Goal: Communication & Community: Ask a question

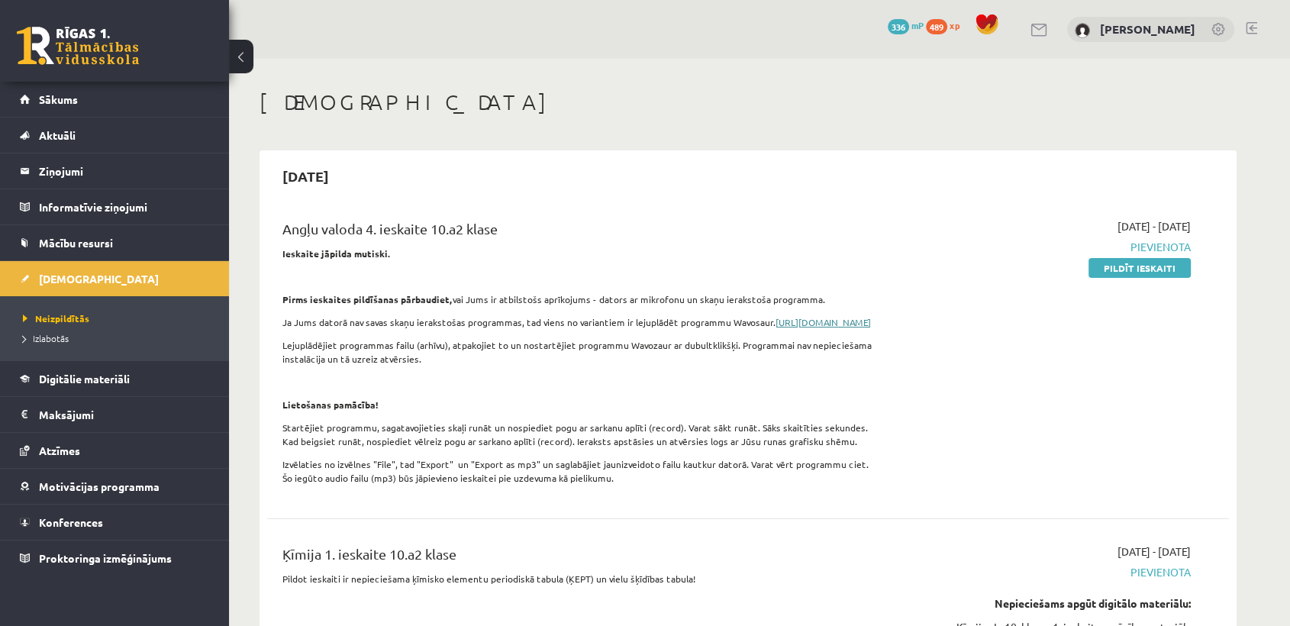
click at [776, 328] on link "https://www.wavosaur.com/download.php" at bounding box center [823, 322] width 95 height 12
click at [1085, 46] on div "0 Dāvanas 336 mP 489 xp Alekss Volāns" at bounding box center [759, 29] width 1061 height 59
click at [1100, 273] on link "Pildīt ieskaiti" at bounding box center [1140, 268] width 102 height 20
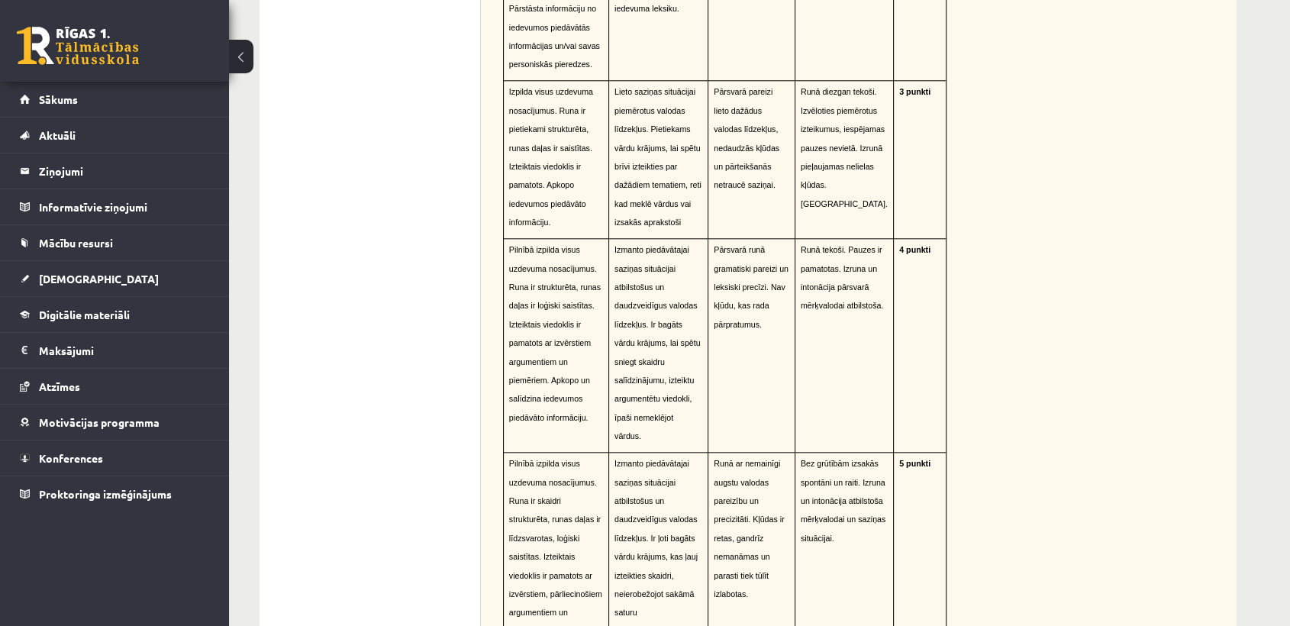
scroll to position [1651, 0]
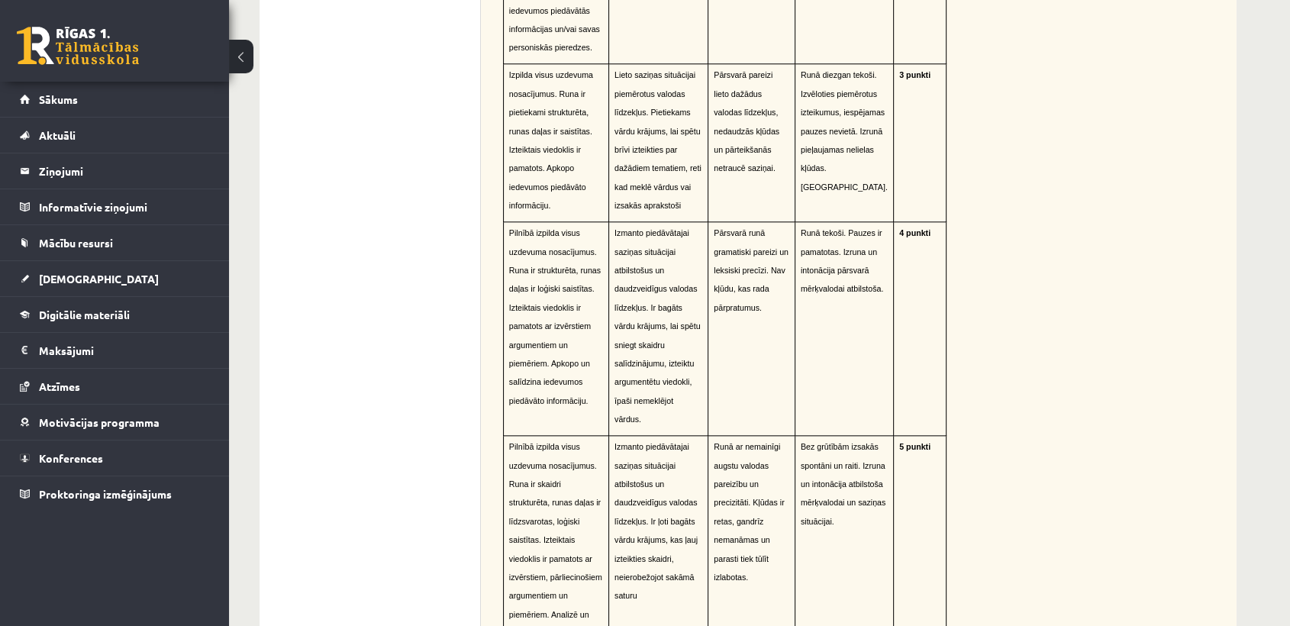
click at [1165, 128] on div "Kritēriji – Runāšana Uzdevuma izpilde (10 punkti) Vārdu krājums, gramatika, val…" at bounding box center [859, 103] width 756 height 1243
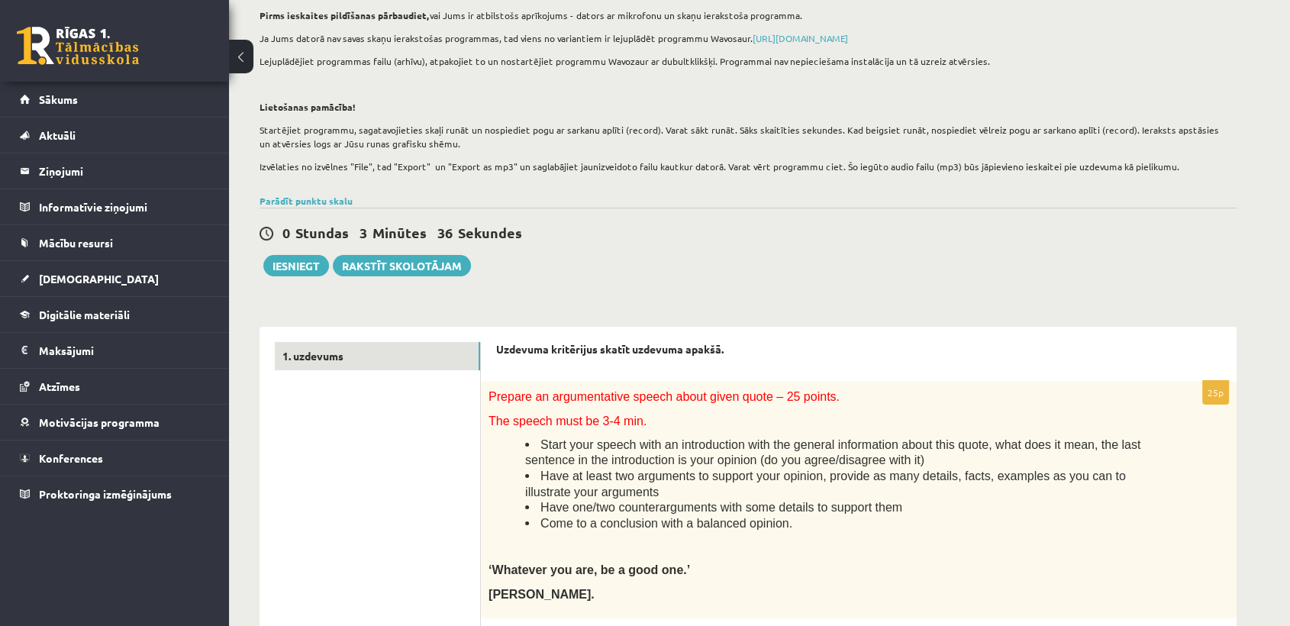
scroll to position [165, 0]
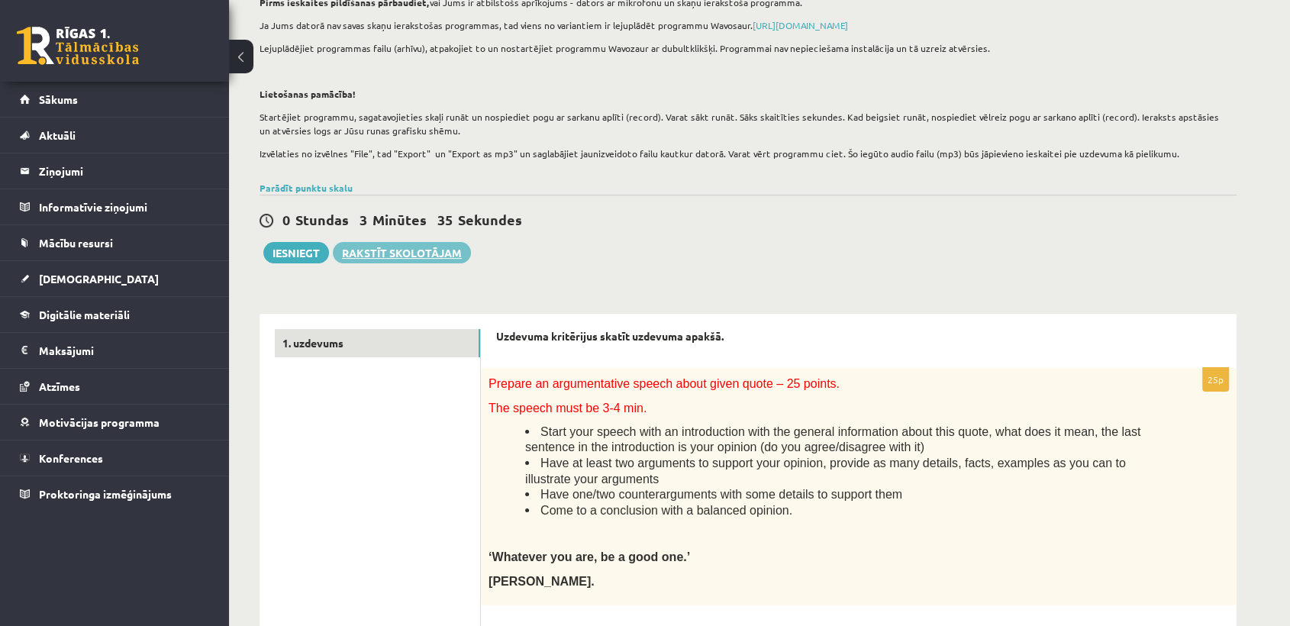
click at [418, 262] on link "Rakstīt skolotājam" at bounding box center [402, 252] width 138 height 21
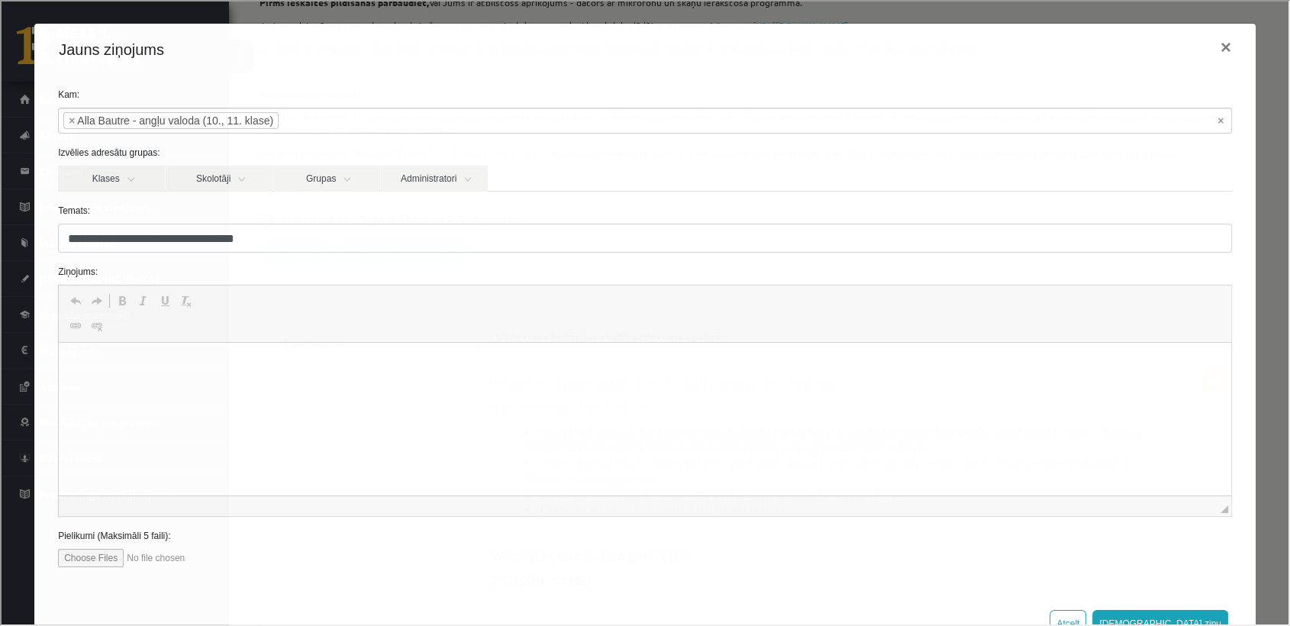
scroll to position [0, 0]
click at [372, 371] on p "Визуальный текстовый редактор, wiswyg-editor-47024755135260-1758105464-272" at bounding box center [645, 366] width 1142 height 16
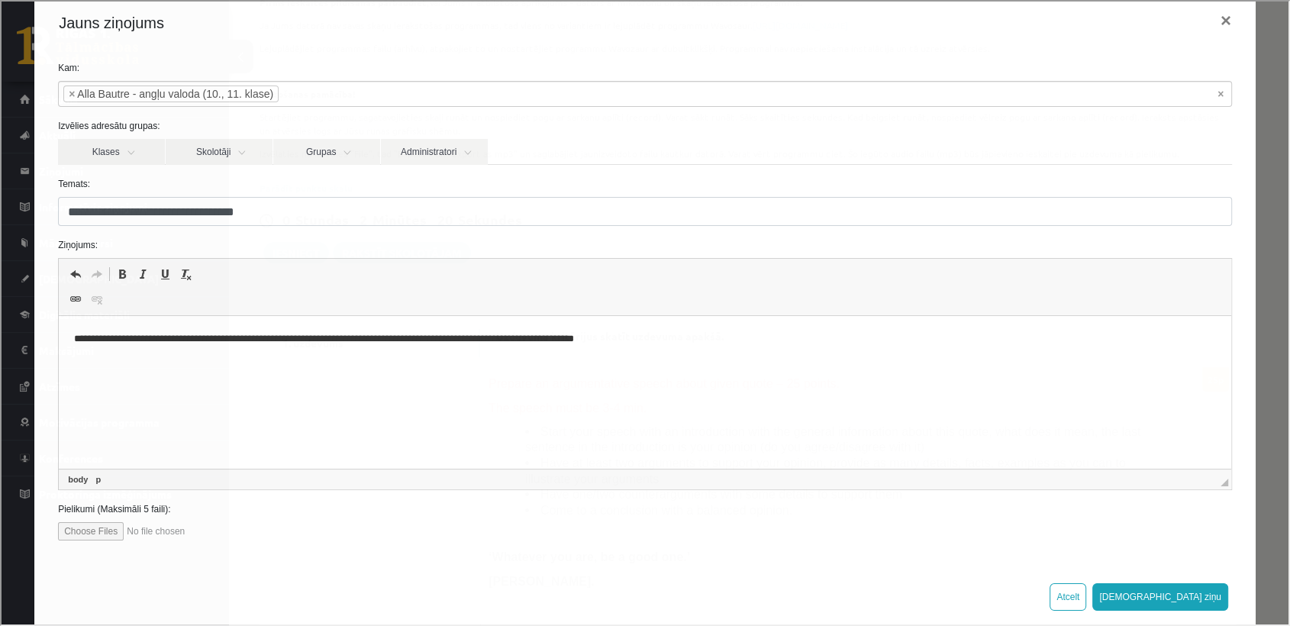
scroll to position [52, 0]
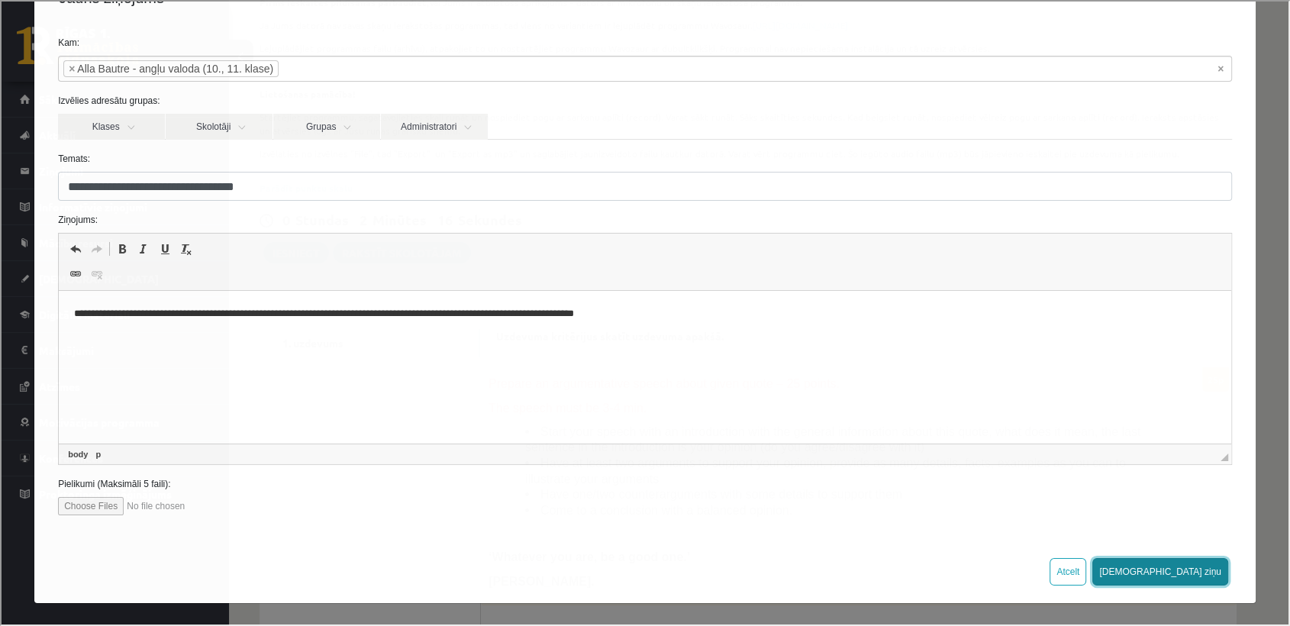
click at [1201, 563] on button "Sūtīt ziņu" at bounding box center [1159, 569] width 136 height 27
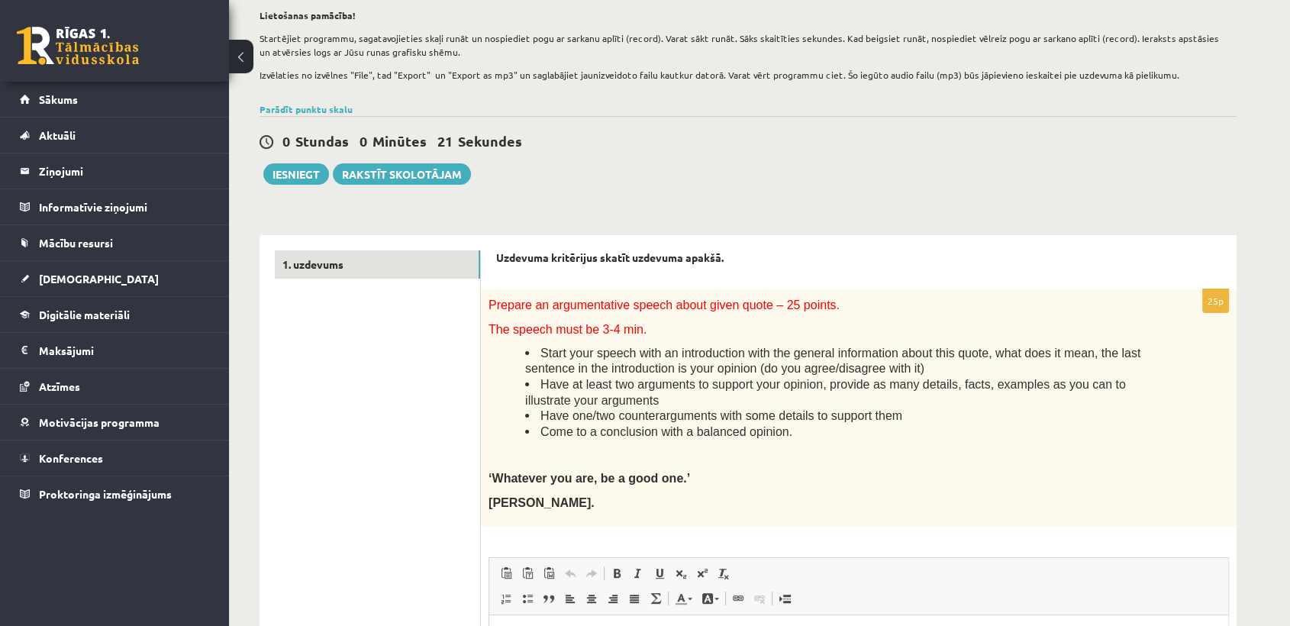
scroll to position [256, 0]
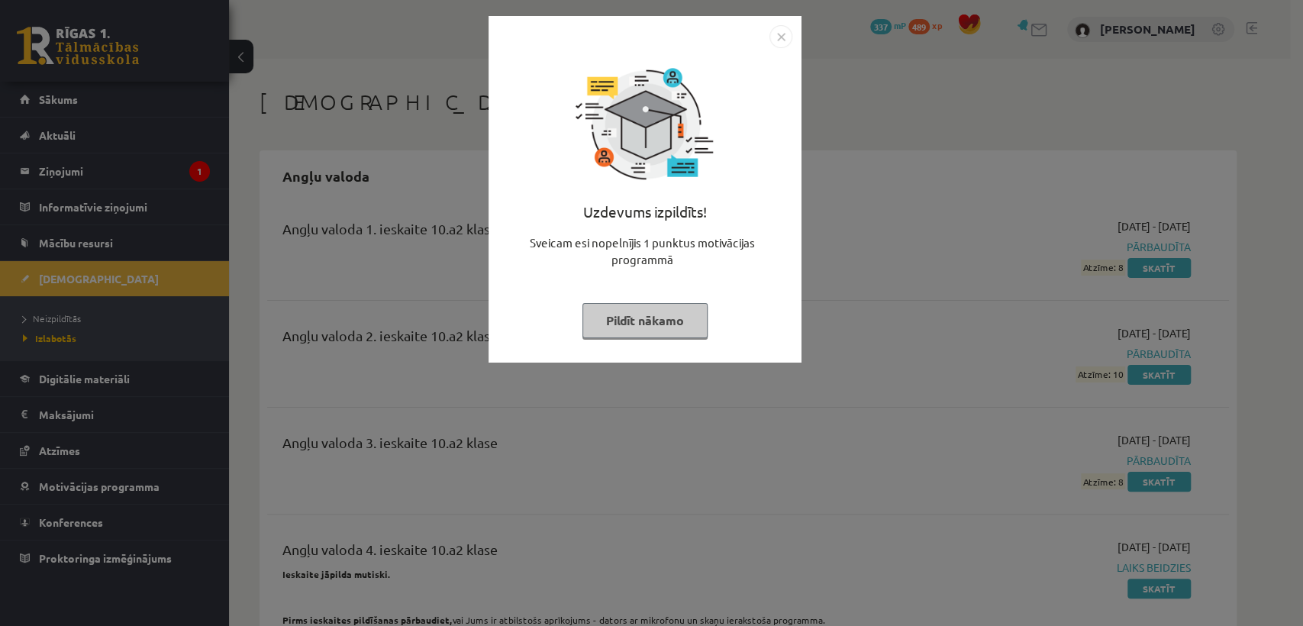
click at [685, 326] on button "Pildīt nākamo" at bounding box center [644, 320] width 125 height 35
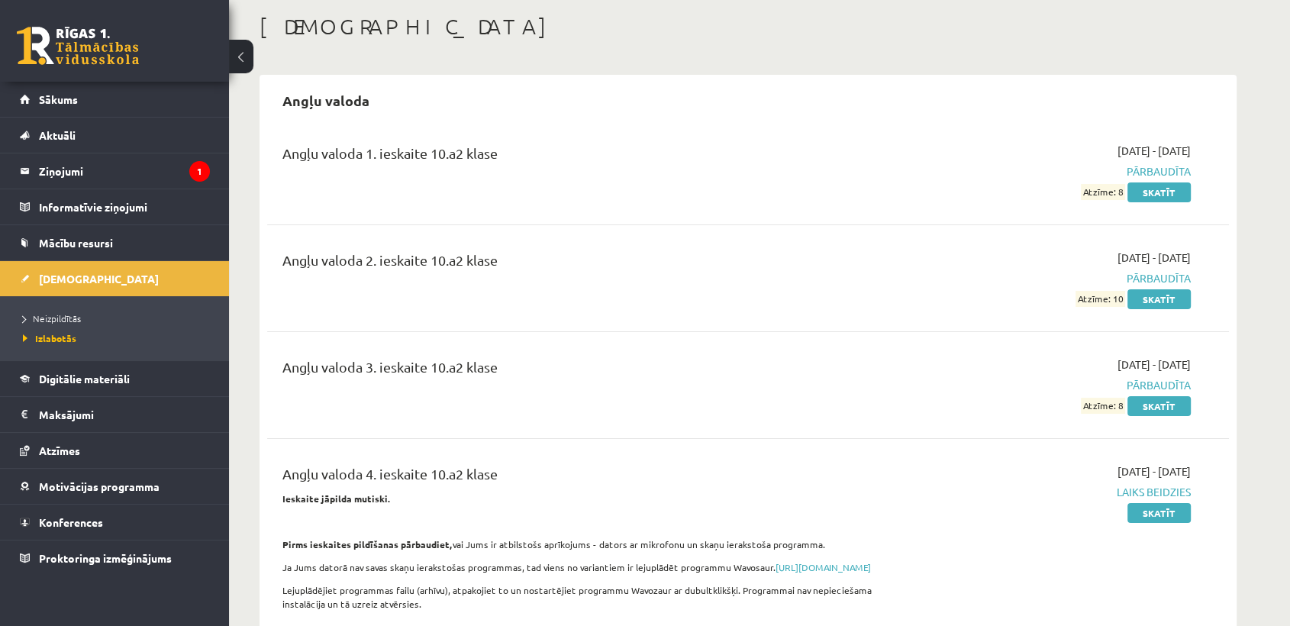
scroll to position [77, 0]
click at [140, 172] on legend "Ziņojumi 1" at bounding box center [124, 170] width 171 height 35
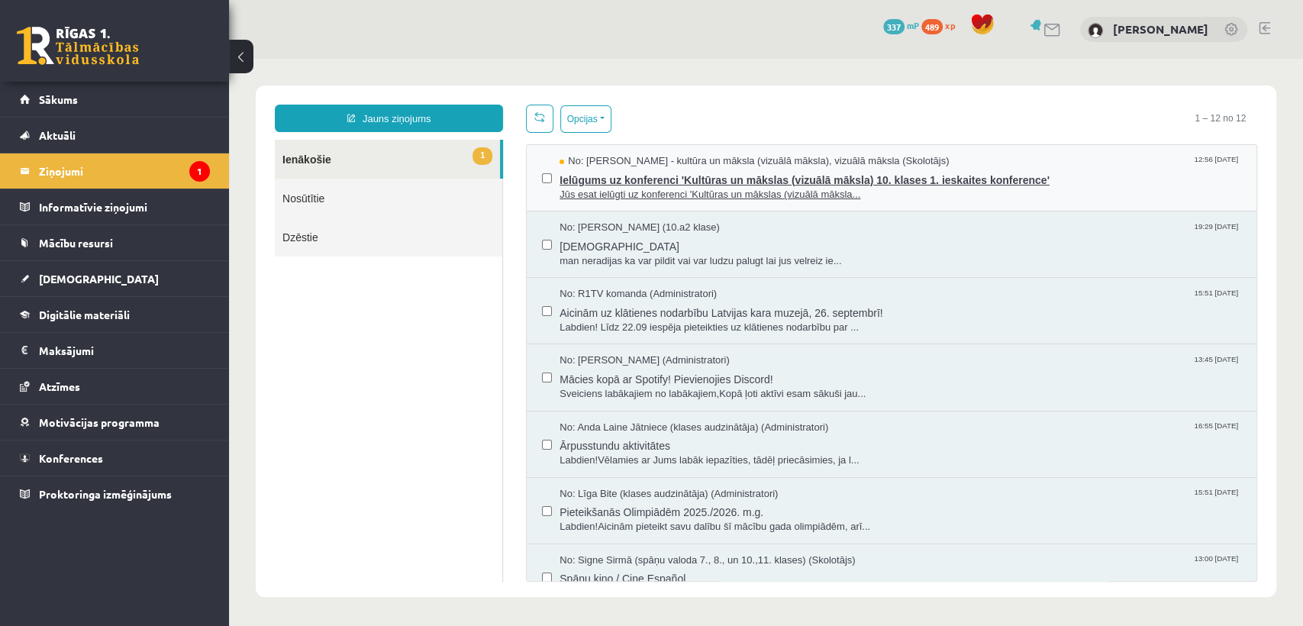
click at [918, 191] on span "Jūs esat ielūgti uz konferenci 'Kultūras un mākslas (vizuālā māksla..." at bounding box center [901, 195] width 682 height 15
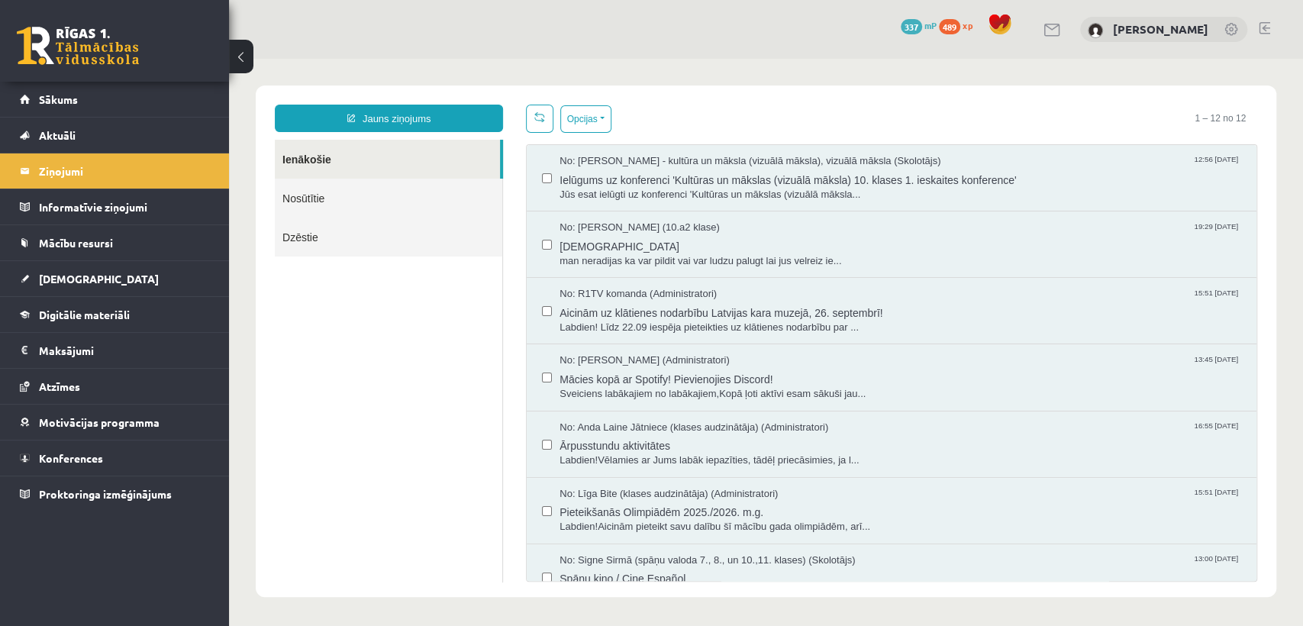
click at [341, 208] on link "Nosūtītie" at bounding box center [388, 198] width 227 height 39
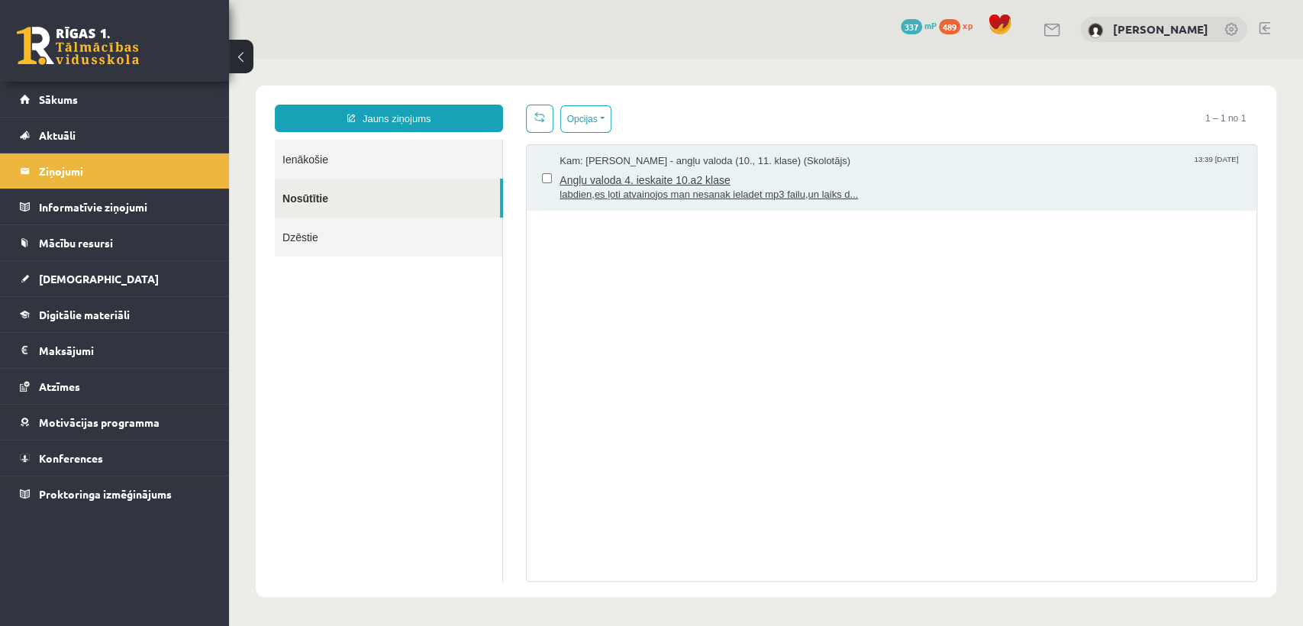
click at [786, 173] on span "Angļu valoda 4. ieskaite 10.a2 klase" at bounding box center [901, 178] width 682 height 19
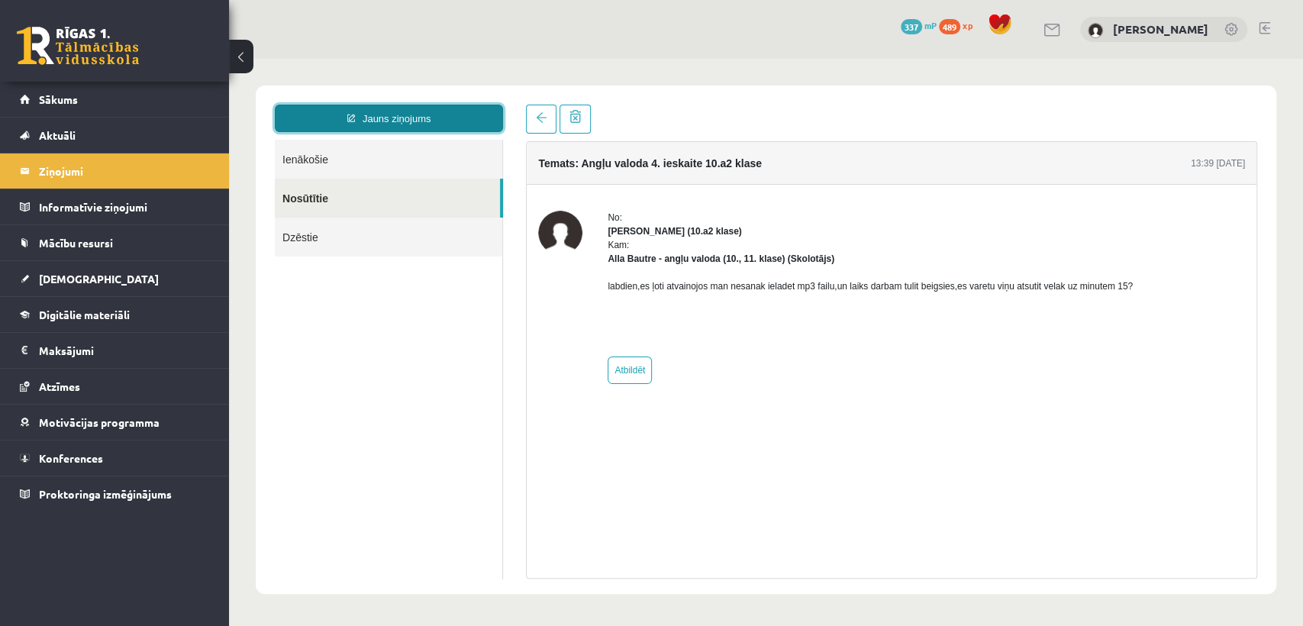
click at [438, 115] on link "Jauns ziņojums" at bounding box center [389, 118] width 228 height 27
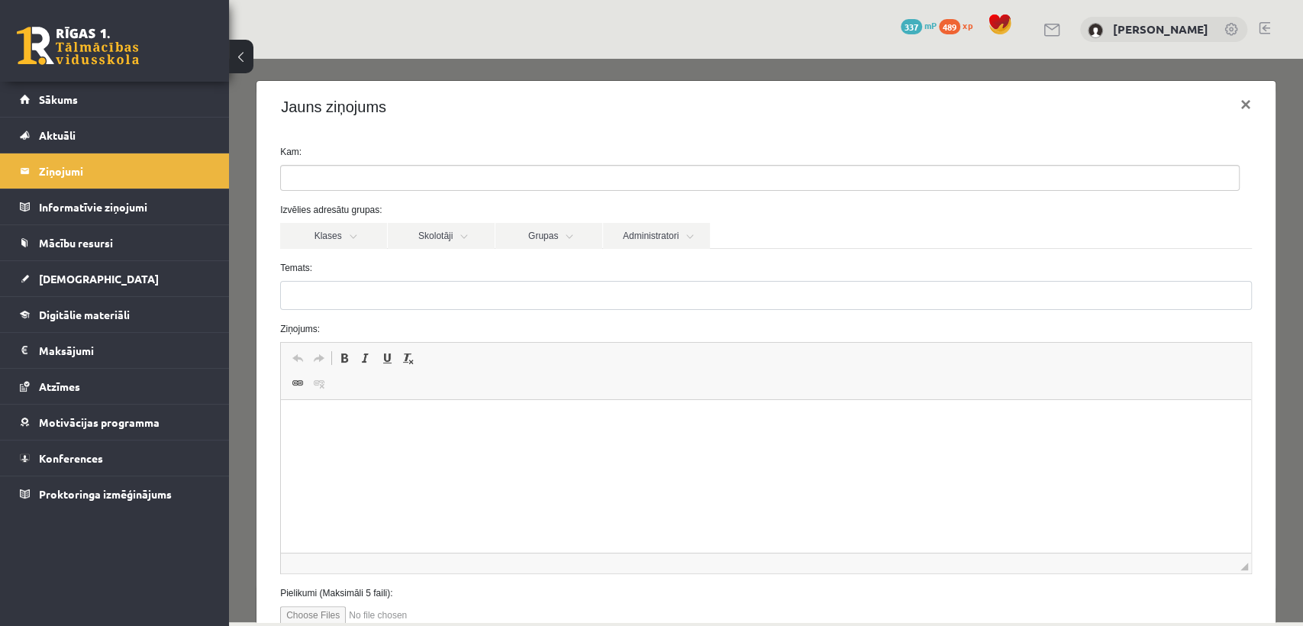
click at [399, 171] on ul at bounding box center [760, 178] width 958 height 24
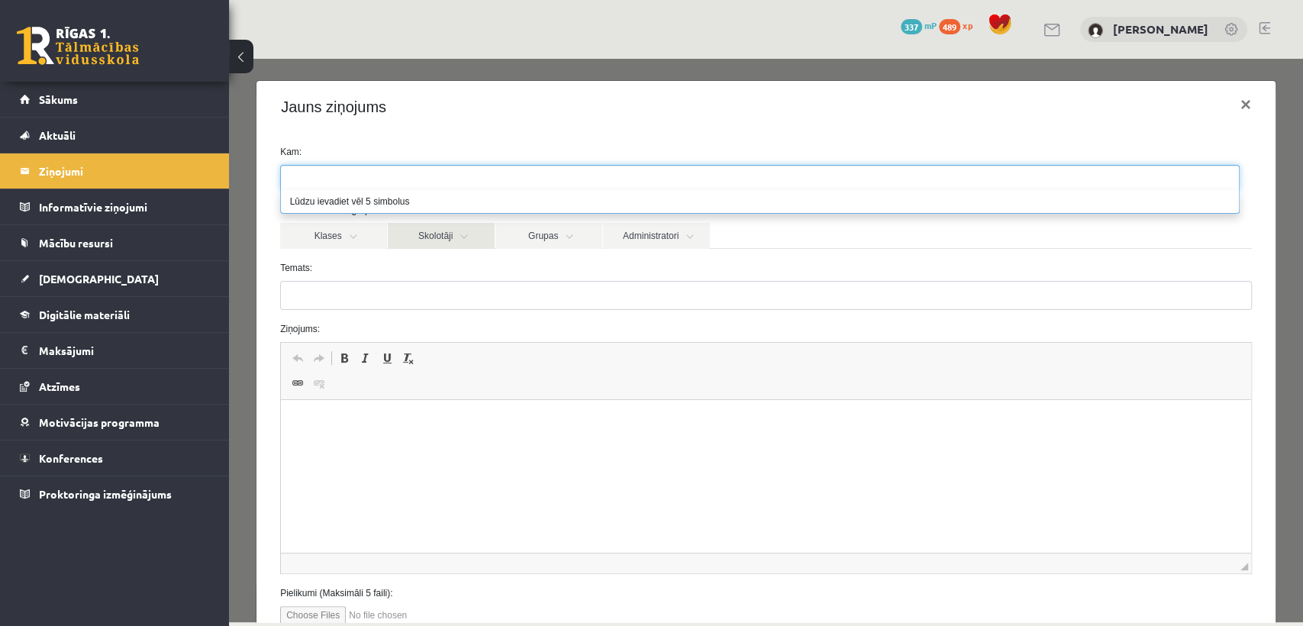
click at [452, 236] on link "Skolotāji" at bounding box center [441, 236] width 107 height 26
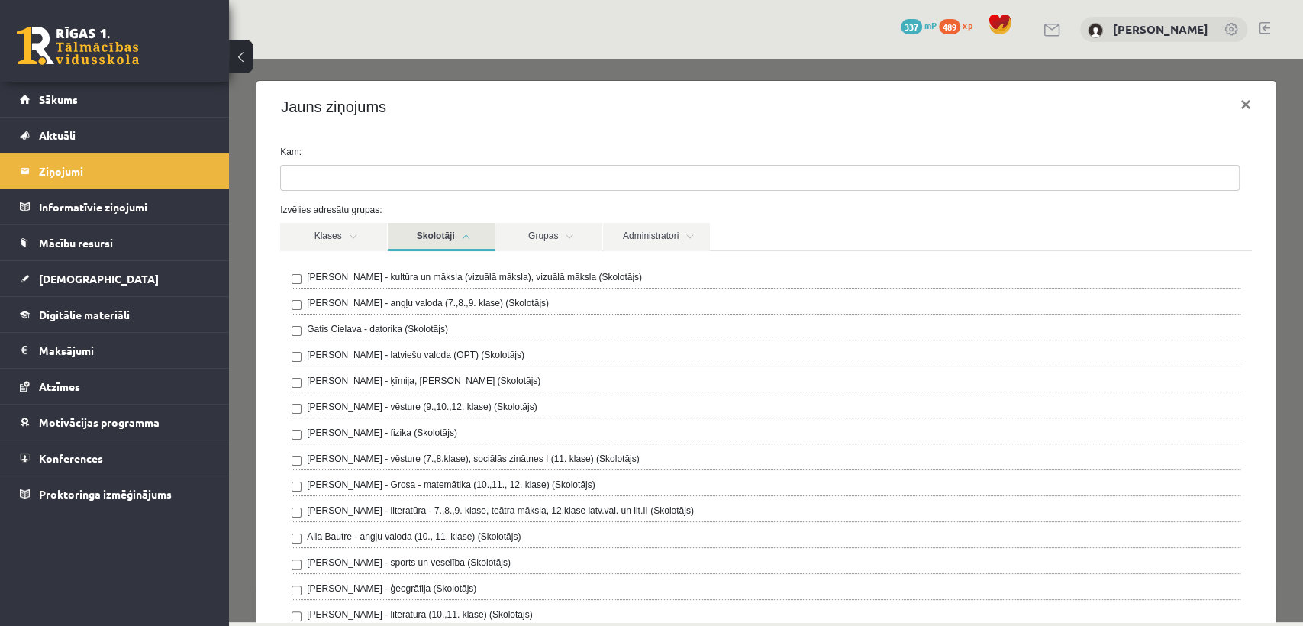
click at [452, 236] on link "Skolotāji" at bounding box center [441, 237] width 107 height 28
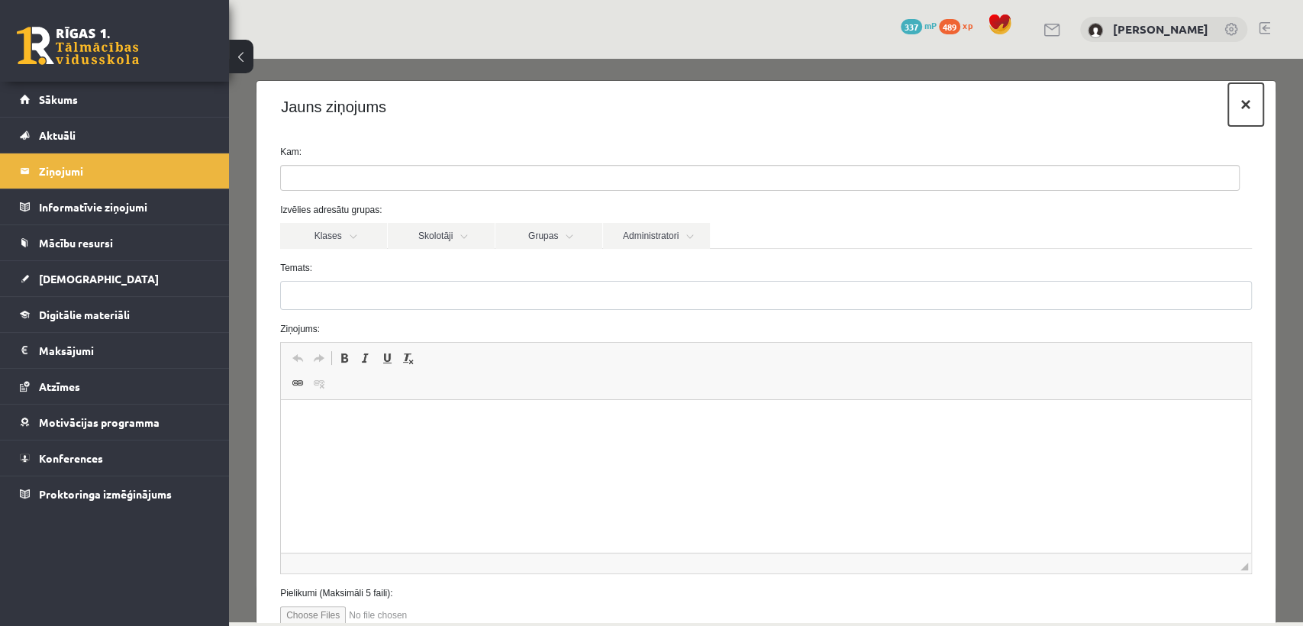
click at [1231, 111] on button "×" at bounding box center [1245, 104] width 35 height 43
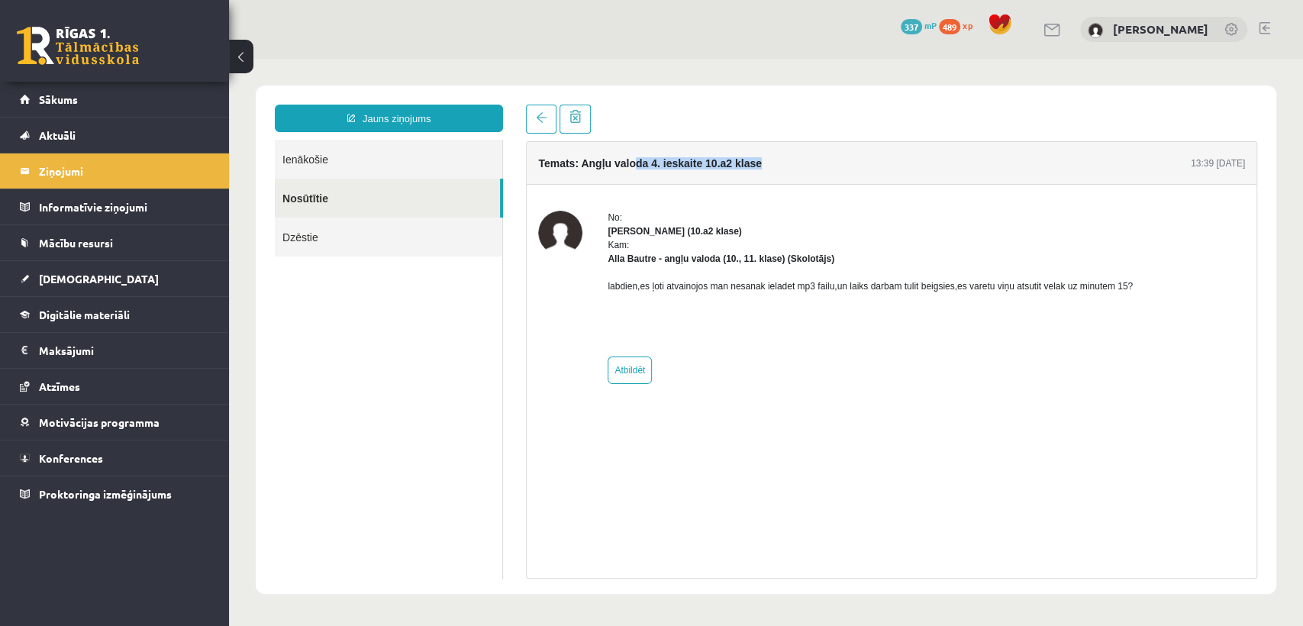
drag, startPoint x: 763, startPoint y: 166, endPoint x: 631, endPoint y: 164, distance: 132.1
click at [631, 164] on div "Temats: Angļu valoda 4. ieskaite 10.a2 klase 13:39 17/09/2025" at bounding box center [892, 163] width 730 height 43
click at [834, 263] on div "Kam: Alla Bautre - angļu valoda (10., 11. klase) (Skolotājs)" at bounding box center [870, 251] width 525 height 27
drag, startPoint x: 609, startPoint y: 260, endPoint x: 903, endPoint y: 266, distance: 293.9
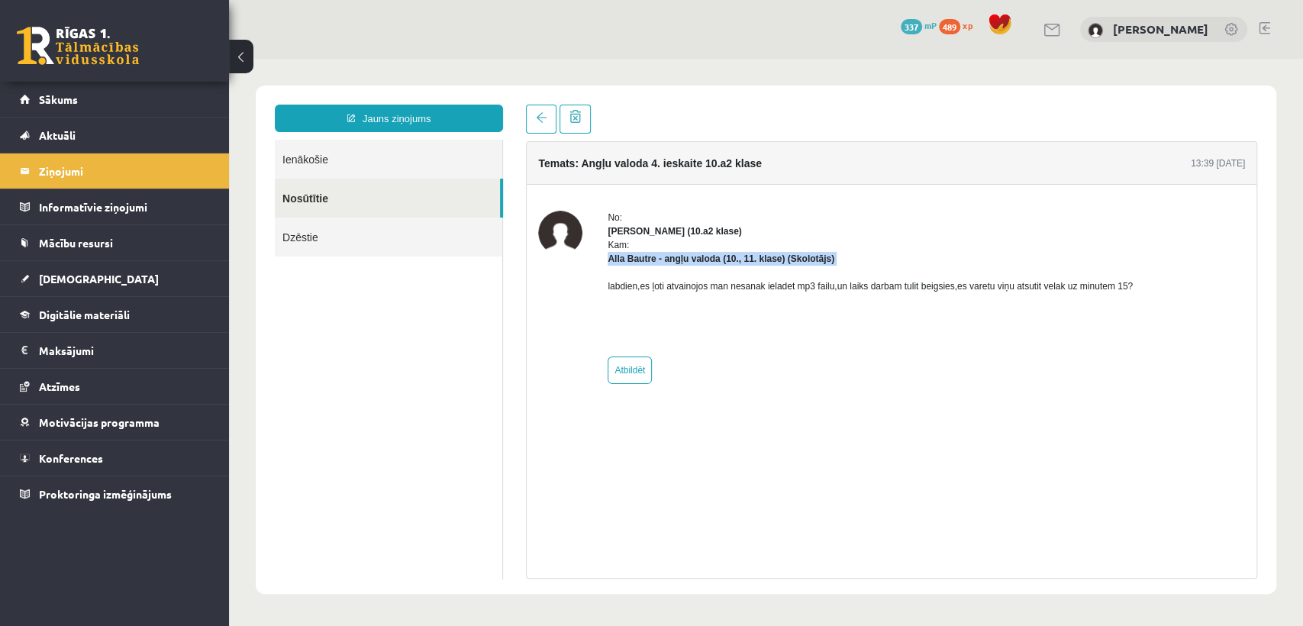
click at [903, 266] on div "No: Alekss Volāns (10.a2 klase) Kam: Alla Bautre - angļu valoda (10., 11. klase…" at bounding box center [870, 297] width 525 height 173
copy div "Alla Bautre - angļu valoda (10., 11. klase) (Skolotājs)"
click at [402, 122] on link "Jauns ziņojums" at bounding box center [389, 118] width 228 height 27
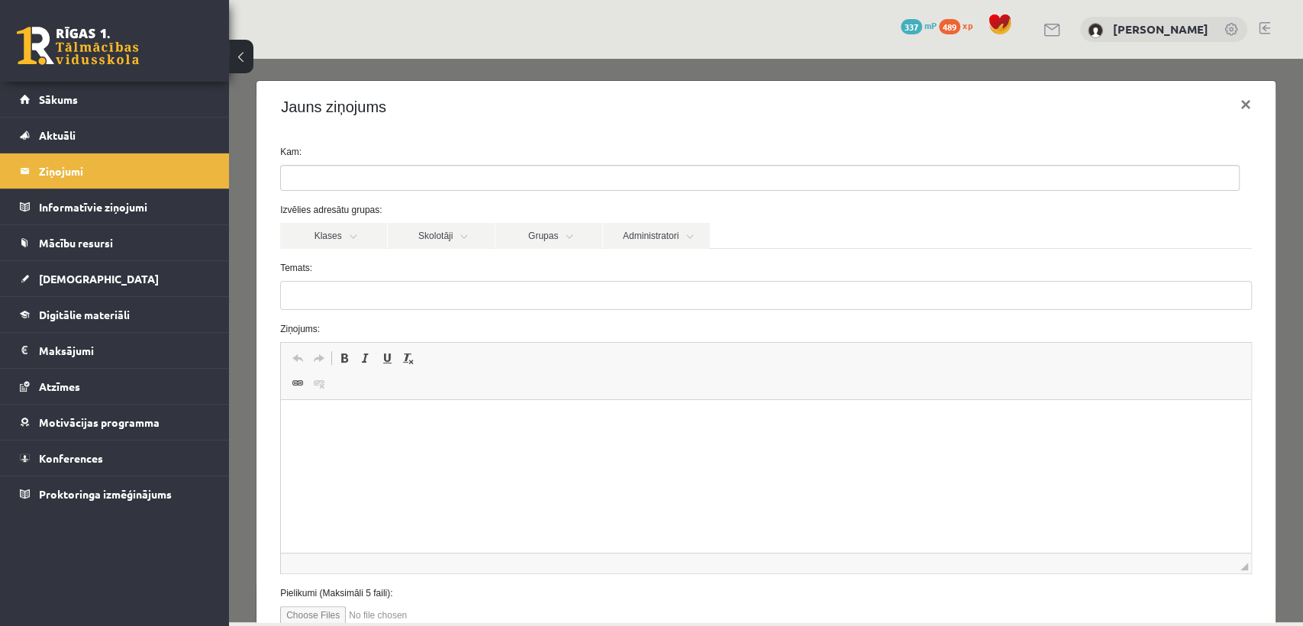
click at [420, 181] on ul at bounding box center [760, 178] width 958 height 24
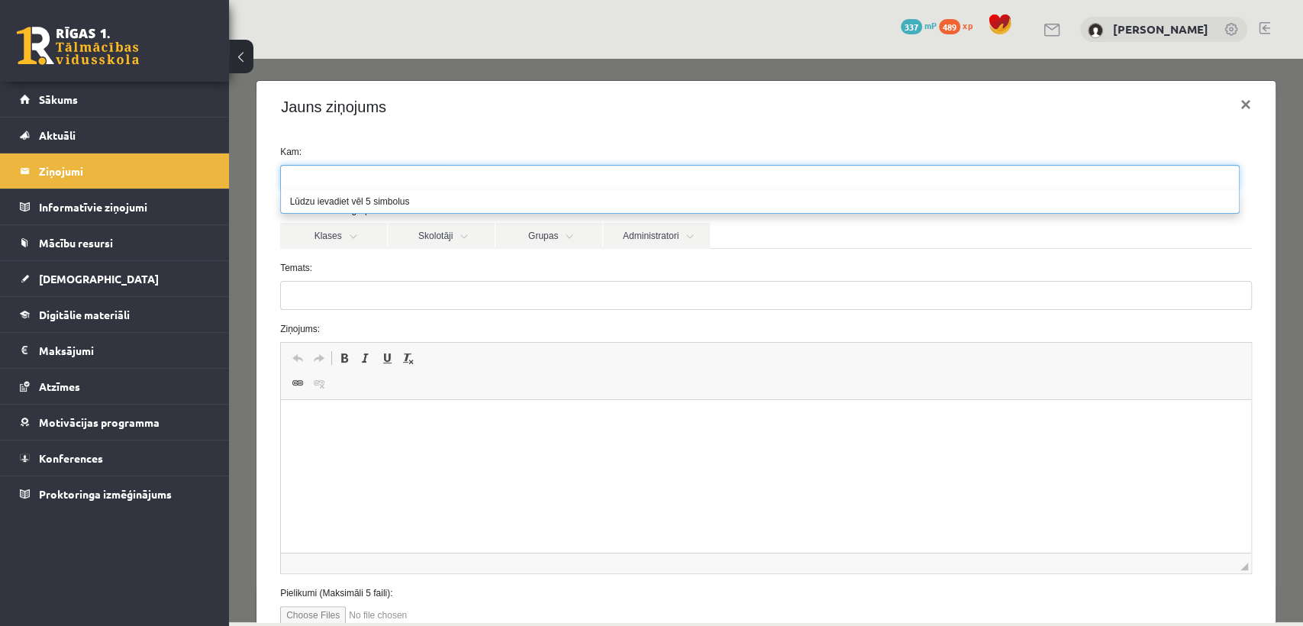
paste input "**********"
type input "*"
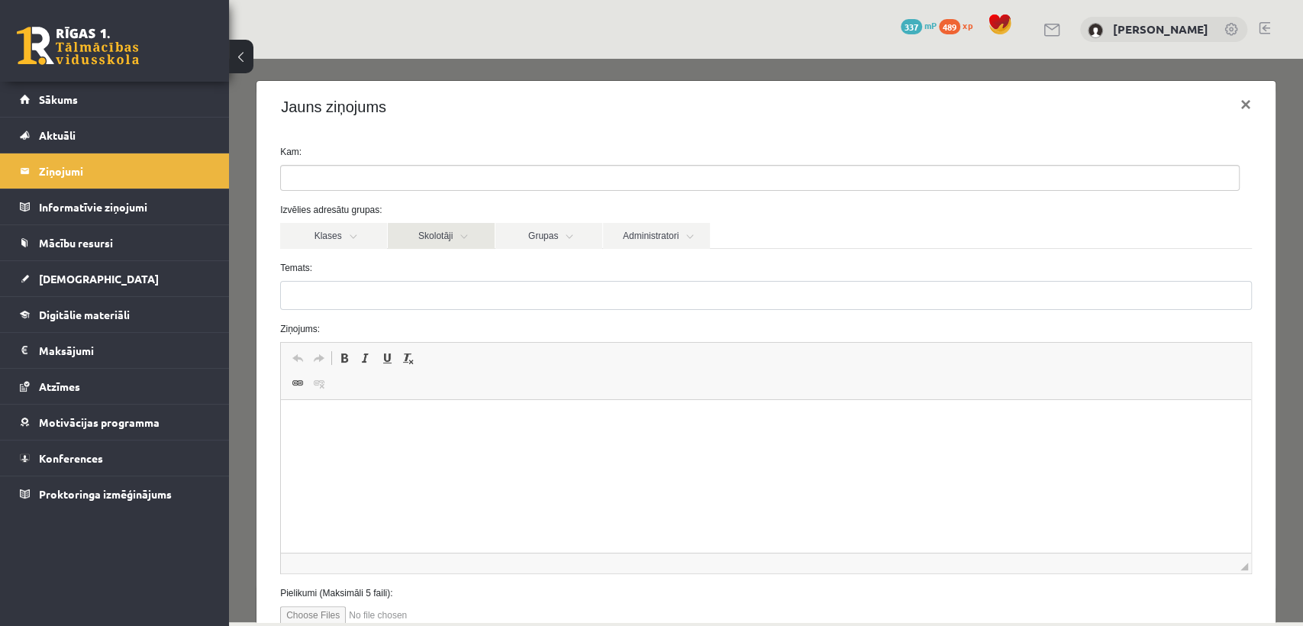
click at [455, 243] on link "Skolotāji" at bounding box center [441, 236] width 107 height 26
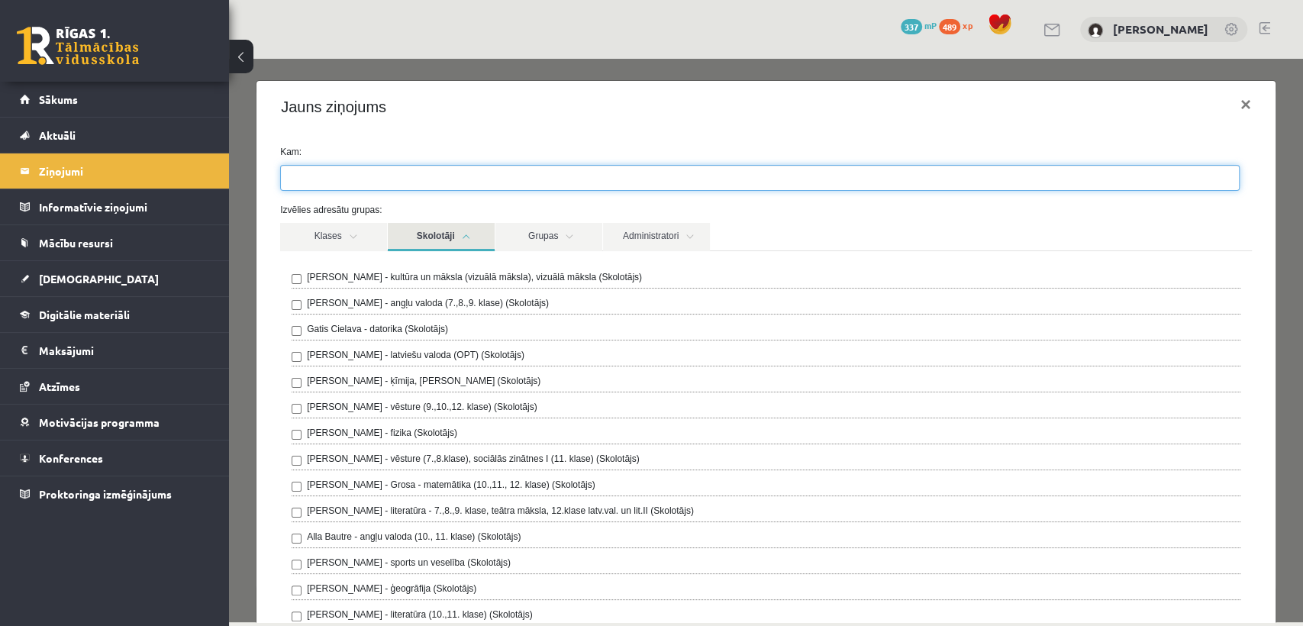
click at [424, 177] on ul at bounding box center [760, 178] width 958 height 24
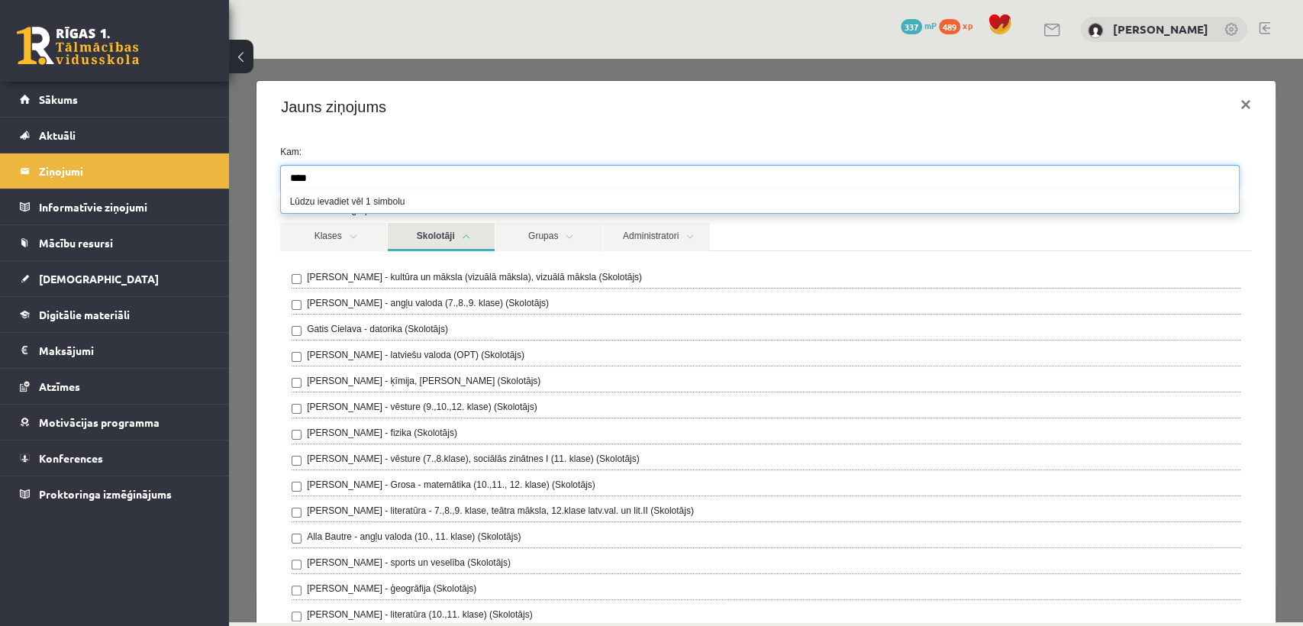
type input "****"
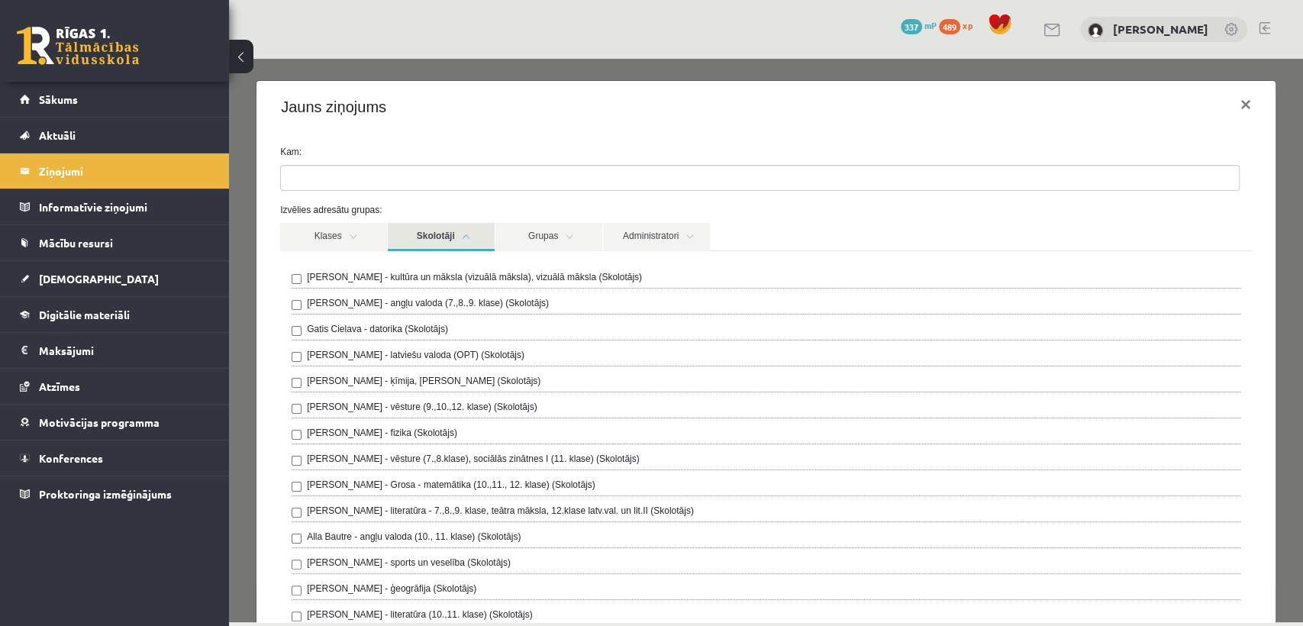
click at [472, 108] on div "Jauns ziņojums ×" at bounding box center [765, 107] width 1019 height 52
click at [494, 536] on label "Alla Bautre - angļu valoda (10., 11. klase) (Skolotājs)" at bounding box center [414, 537] width 214 height 14
click at [1113, 127] on div "Jauns ziņojums ×" at bounding box center [765, 107] width 1019 height 52
click at [453, 238] on link "Skolotāji" at bounding box center [441, 237] width 107 height 28
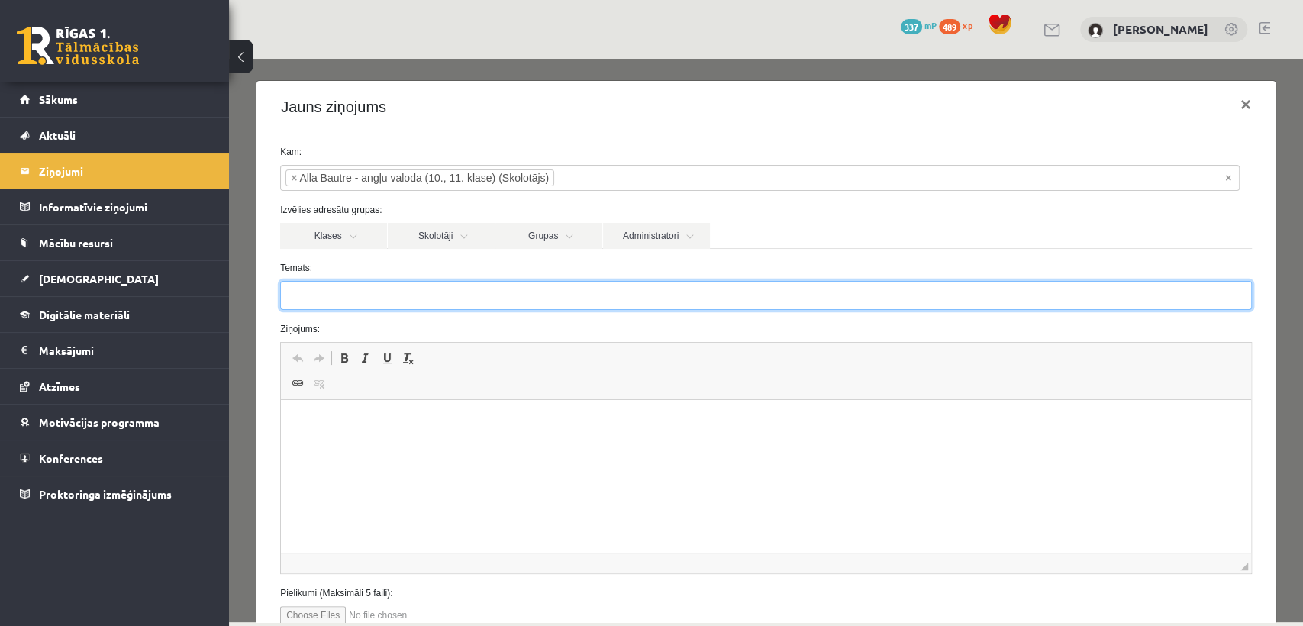
click at [392, 295] on input "Temats:" at bounding box center [766, 295] width 972 height 29
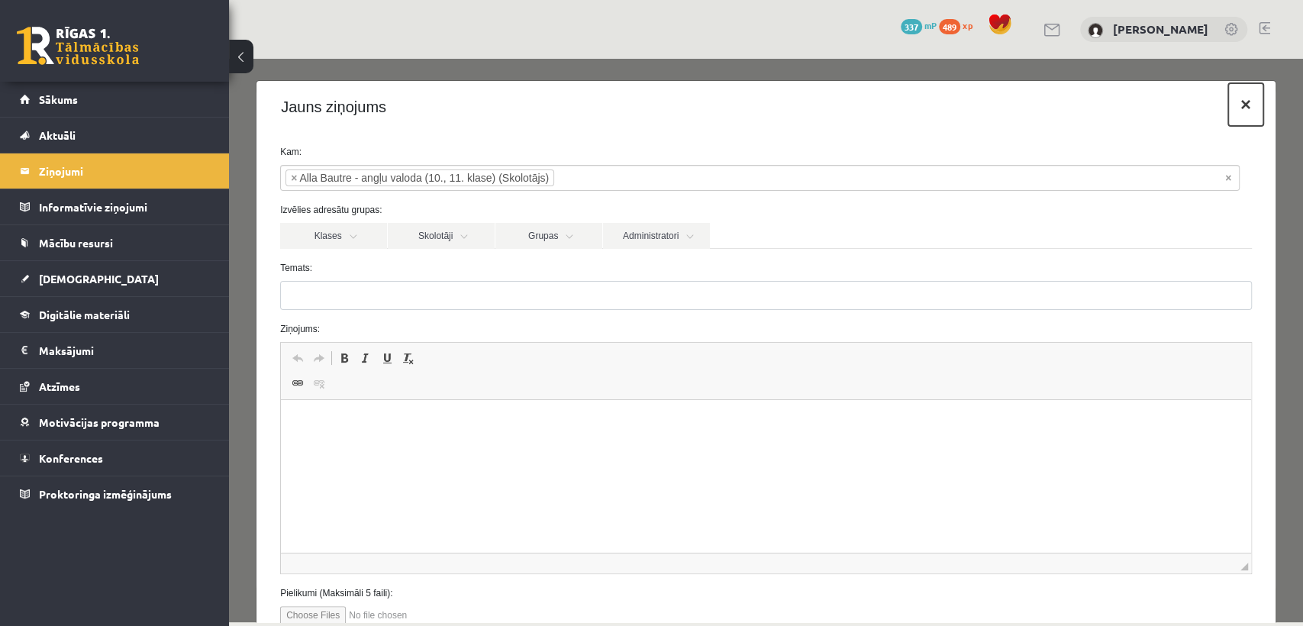
click at [1228, 111] on button "×" at bounding box center [1245, 104] width 35 height 43
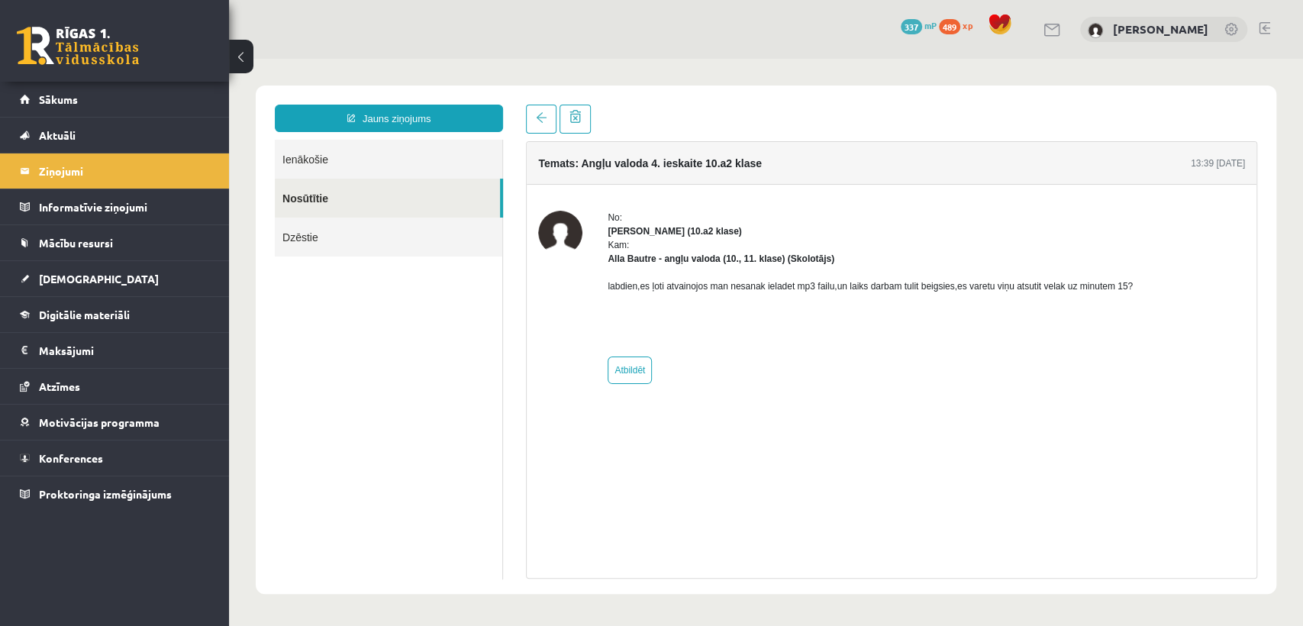
click at [767, 165] on div "Temats: Angļu valoda 4. ieskaite 10.a2 klase 13:39 17/09/2025" at bounding box center [892, 163] width 730 height 43
drag, startPoint x: 539, startPoint y: 160, endPoint x: 802, endPoint y: 173, distance: 263.6
click at [802, 173] on div "Temats: Angļu valoda 4. ieskaite 10.a2 klase 13:39 17/09/2025" at bounding box center [892, 163] width 730 height 43
copy h4 "Temats: Angļu valoda 4. ieskaite 10.a2 klase"
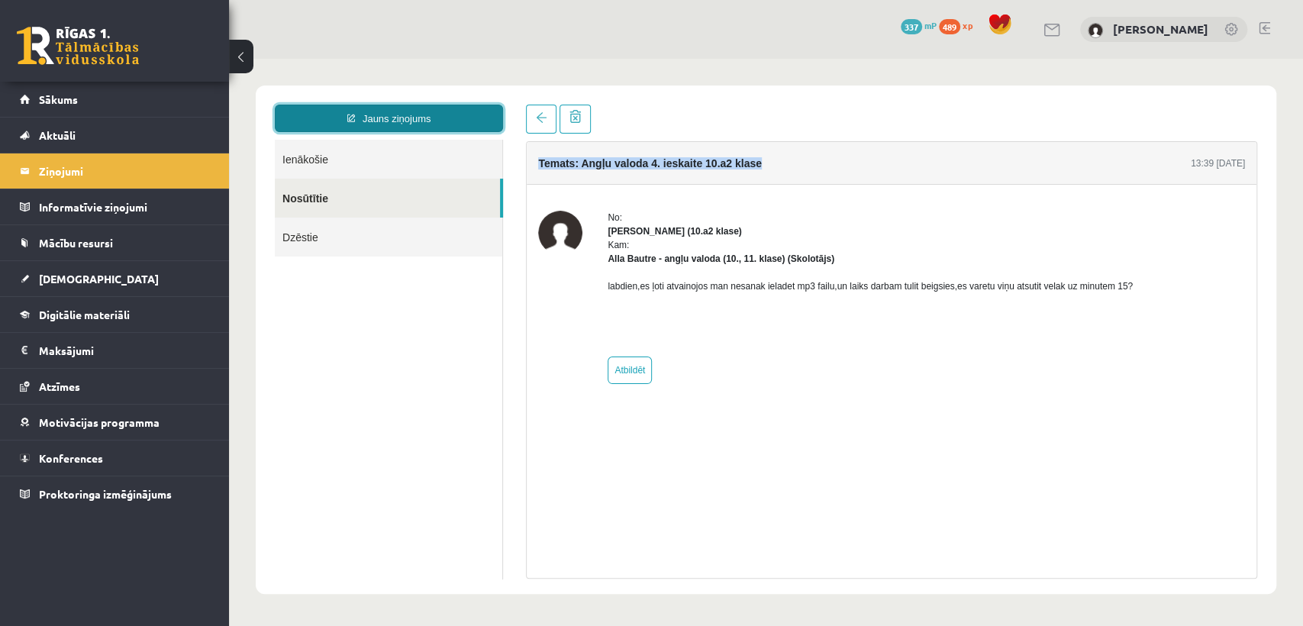
click at [413, 118] on link "Jauns ziņojums" at bounding box center [389, 118] width 228 height 27
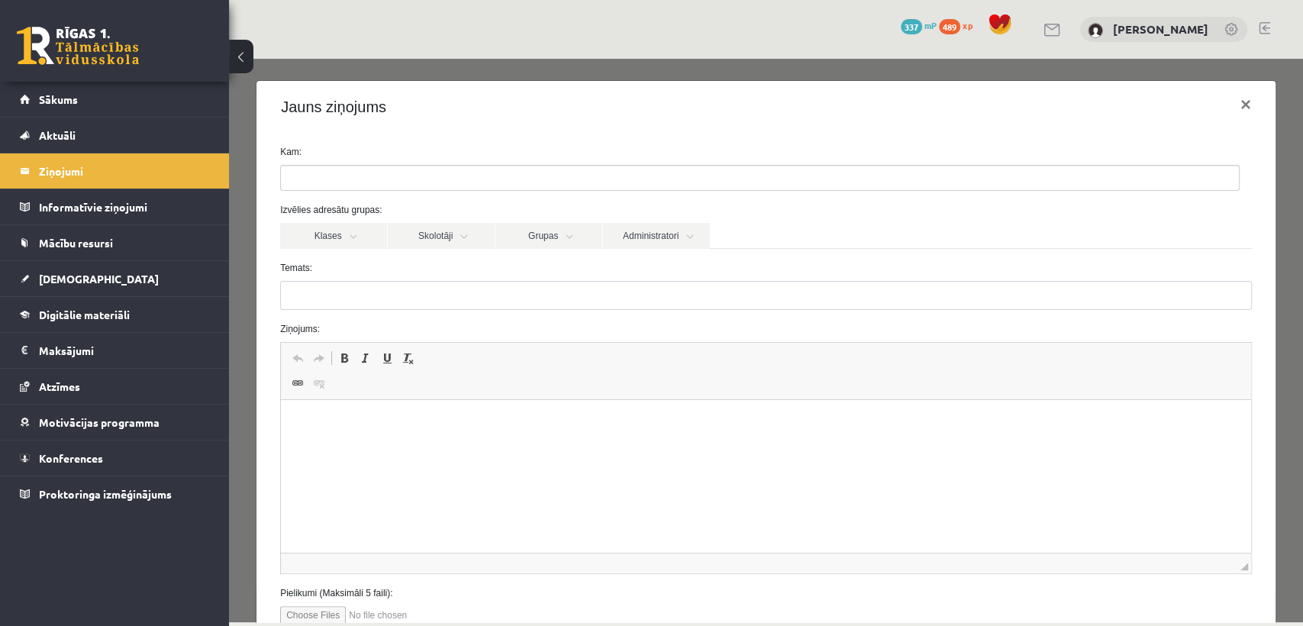
click at [433, 179] on ul at bounding box center [760, 178] width 958 height 24
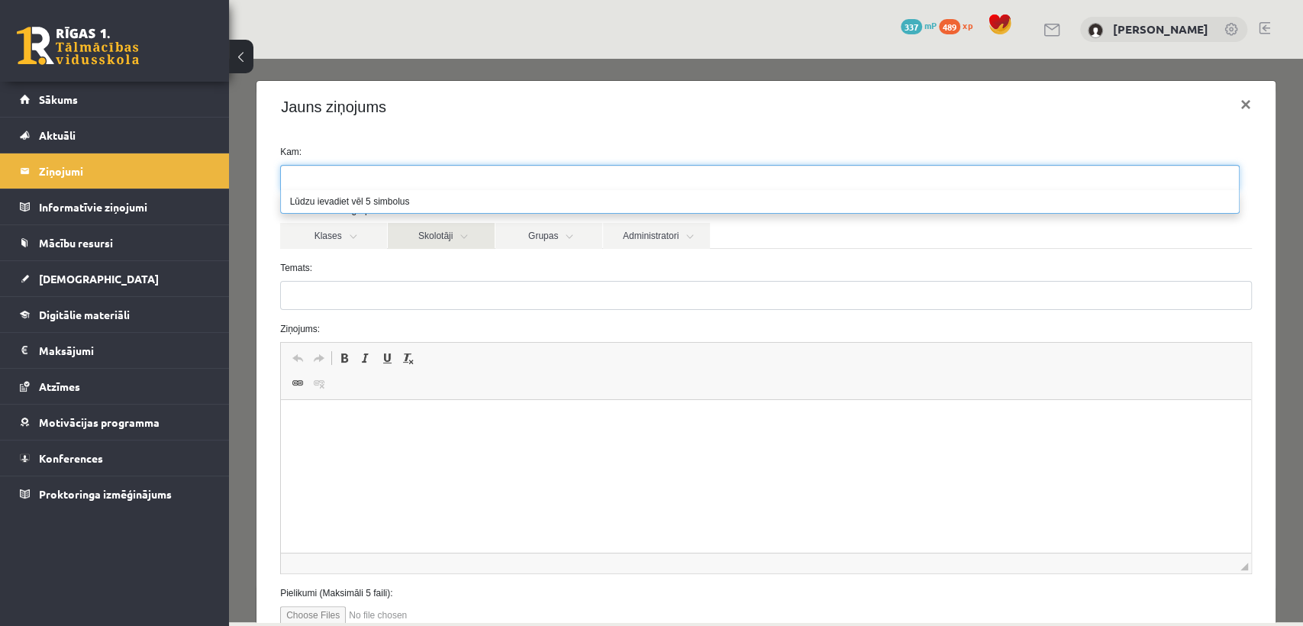
click at [413, 227] on link "Skolotāji" at bounding box center [441, 236] width 107 height 26
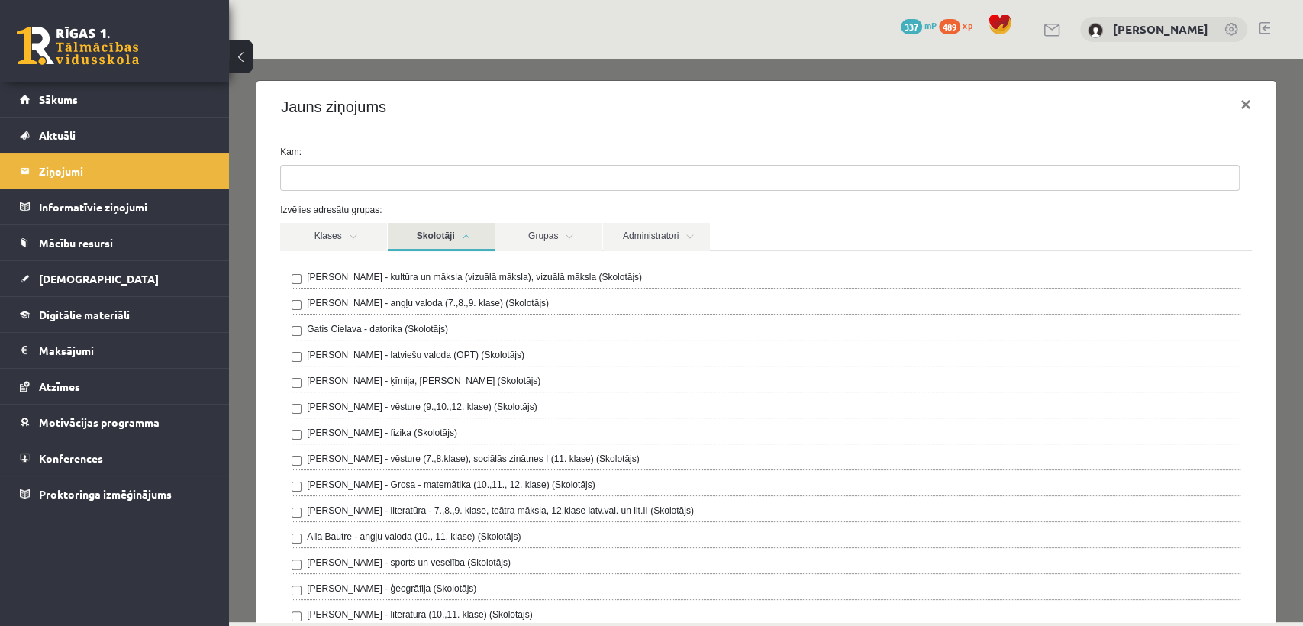
click at [340, 538] on label "Alla Bautre - angļu valoda (10., 11. klase) (Skolotājs)" at bounding box center [414, 537] width 214 height 14
click at [473, 237] on link "Skolotāji" at bounding box center [441, 237] width 107 height 28
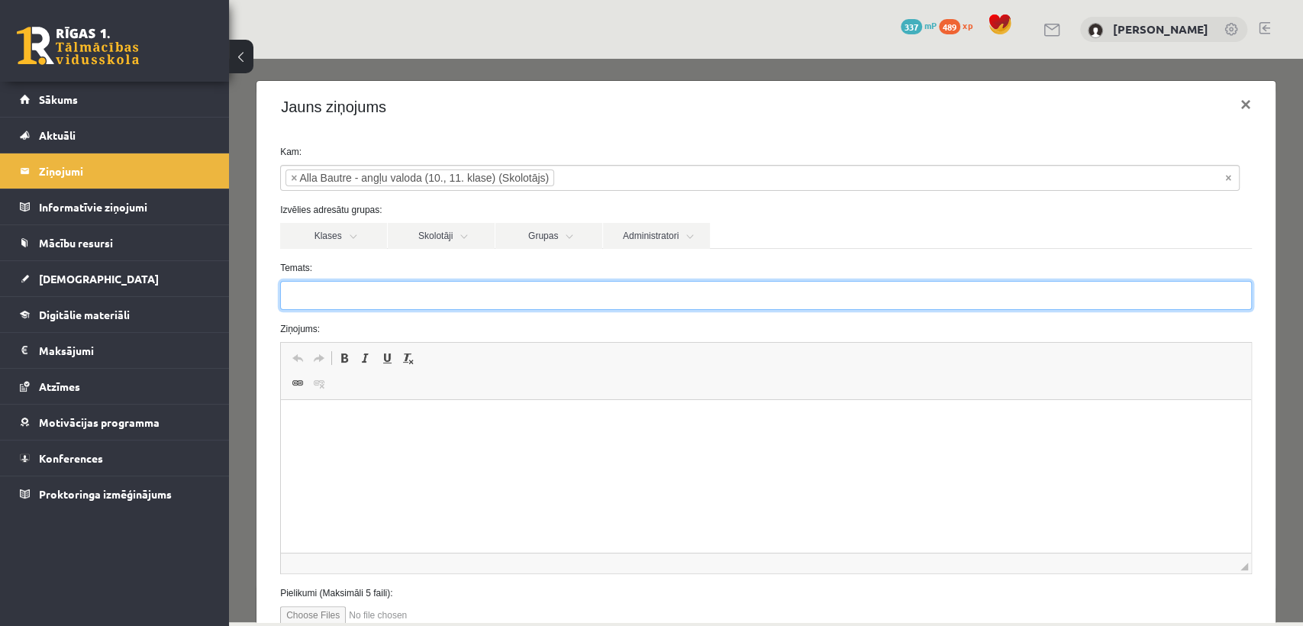
click at [456, 300] on input "Temats:" at bounding box center [766, 295] width 972 height 29
paste input "**********"
type input "**********"
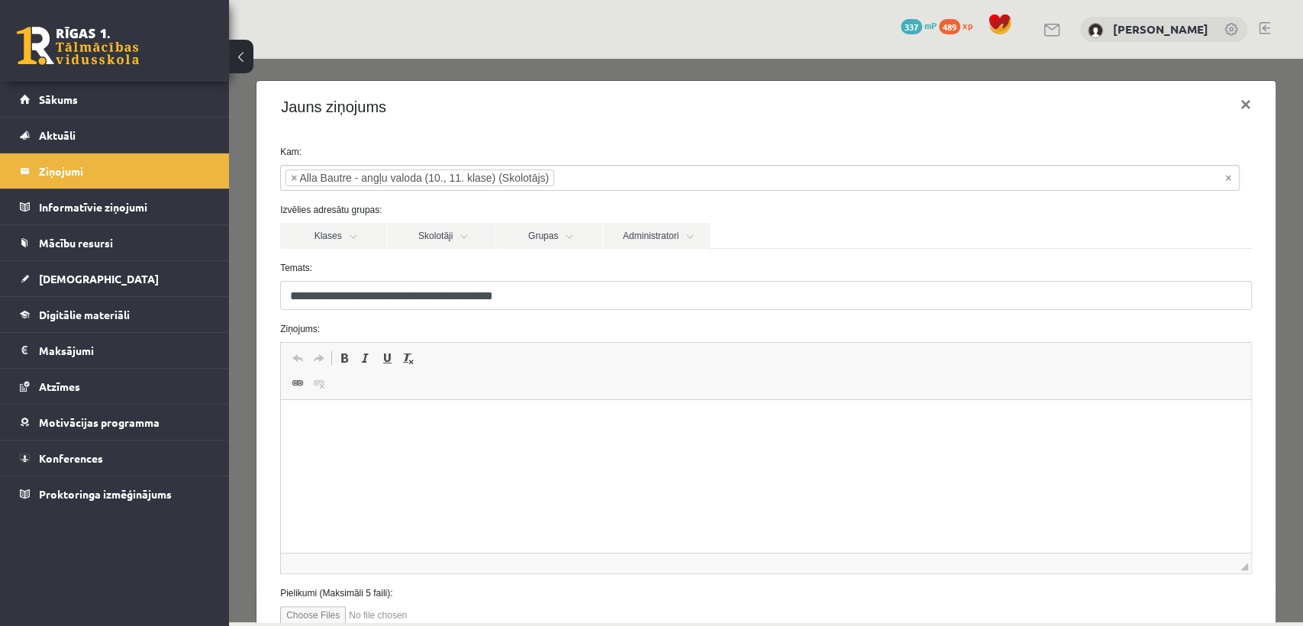
click at [588, 316] on form "**********" at bounding box center [766, 384] width 995 height 479
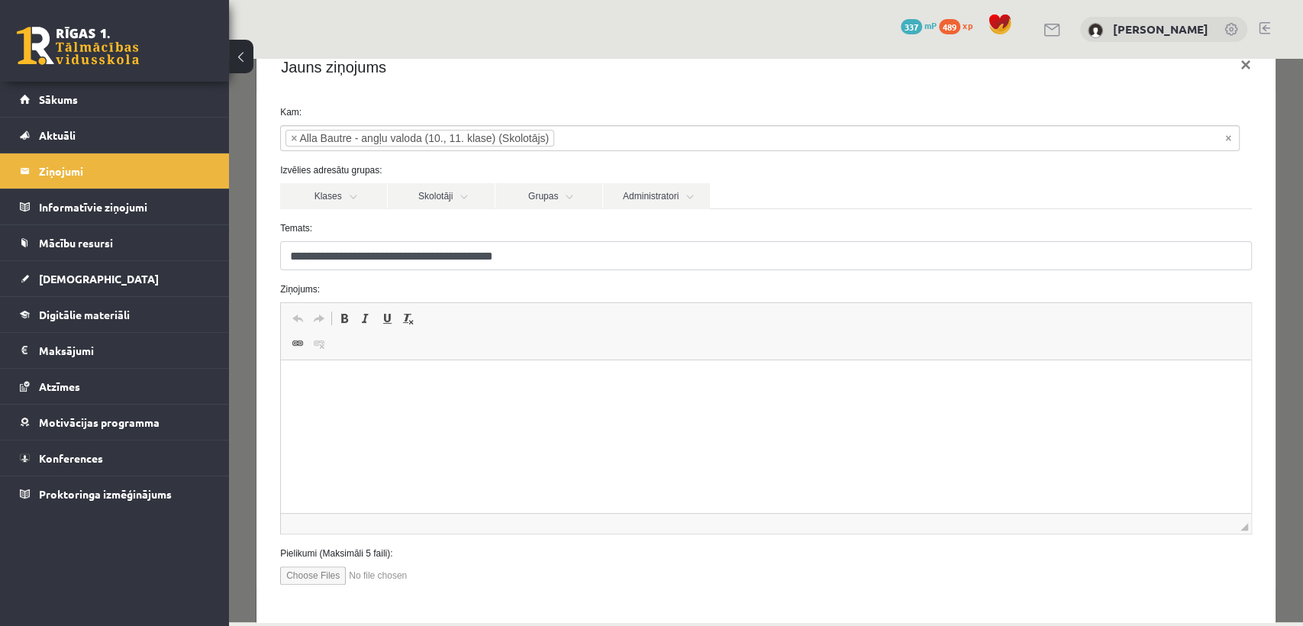
scroll to position [46, 0]
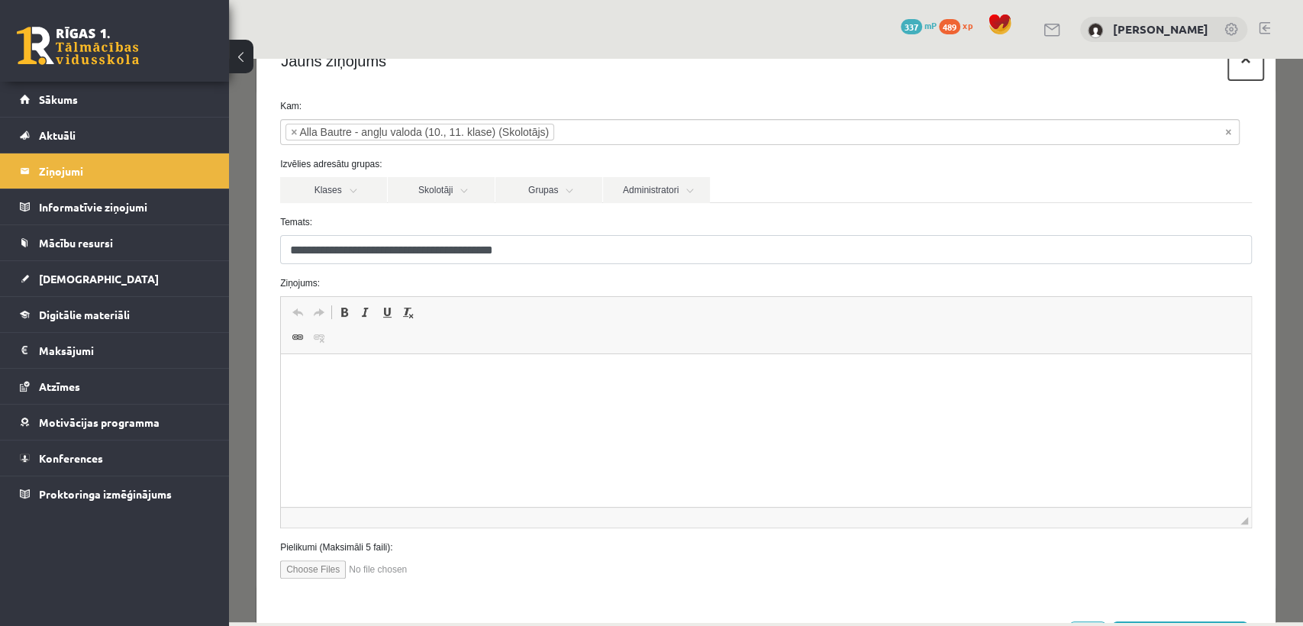
click at [1243, 65] on button "×" at bounding box center [1245, 58] width 35 height 43
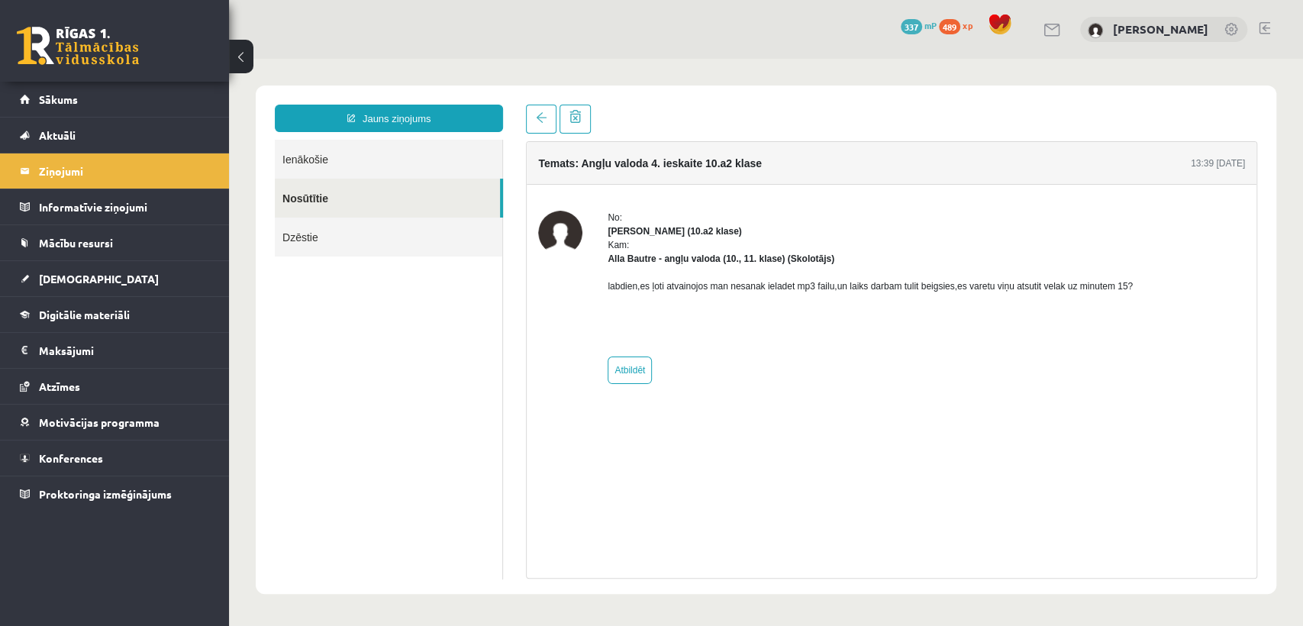
click at [470, 151] on link "Ienākošie" at bounding box center [388, 159] width 227 height 39
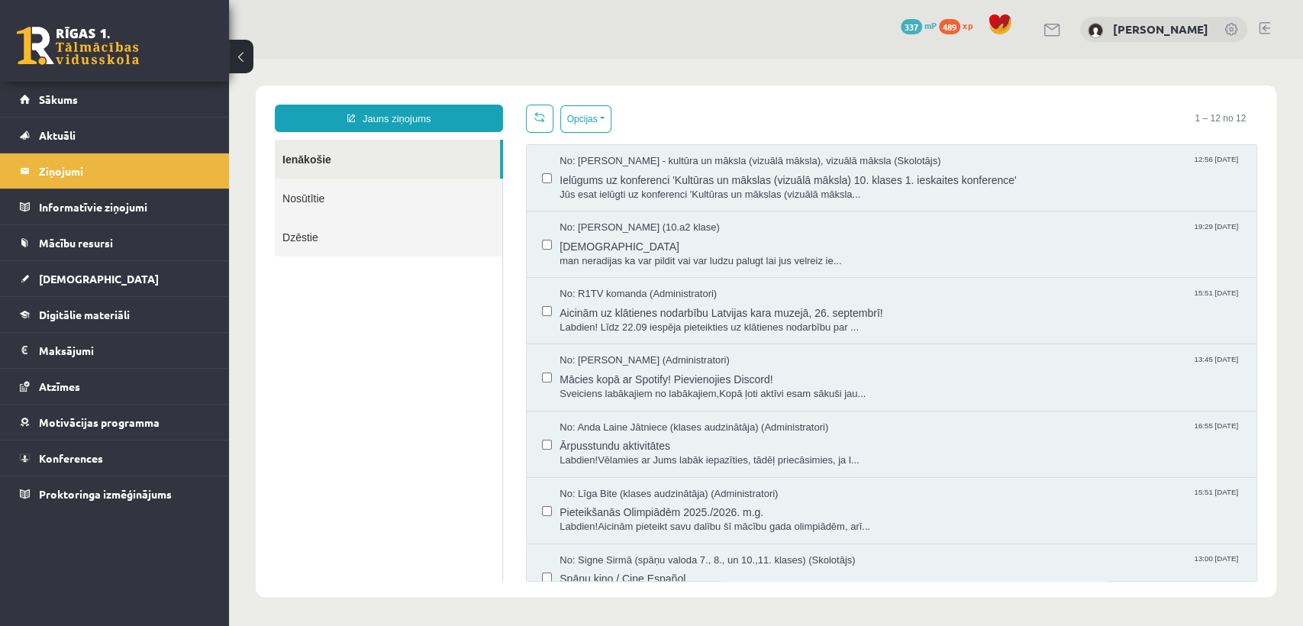
scroll to position [0, 0]
click at [342, 200] on link "Nosūtītie" at bounding box center [388, 198] width 227 height 39
click at [373, 215] on link "Nosūtītie" at bounding box center [388, 198] width 227 height 39
click at [397, 194] on link "Nosūtītie" at bounding box center [388, 198] width 227 height 39
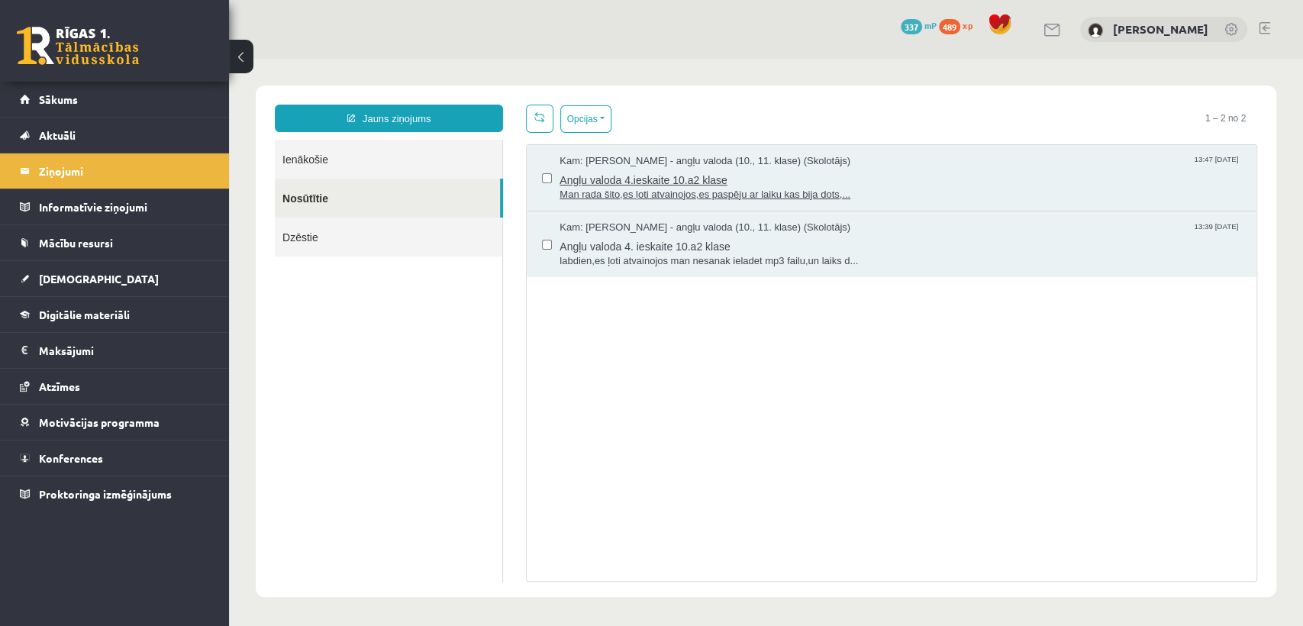
click at [932, 178] on span "Angļu valoda 4.ieskaite 10.a2 klase" at bounding box center [901, 178] width 682 height 19
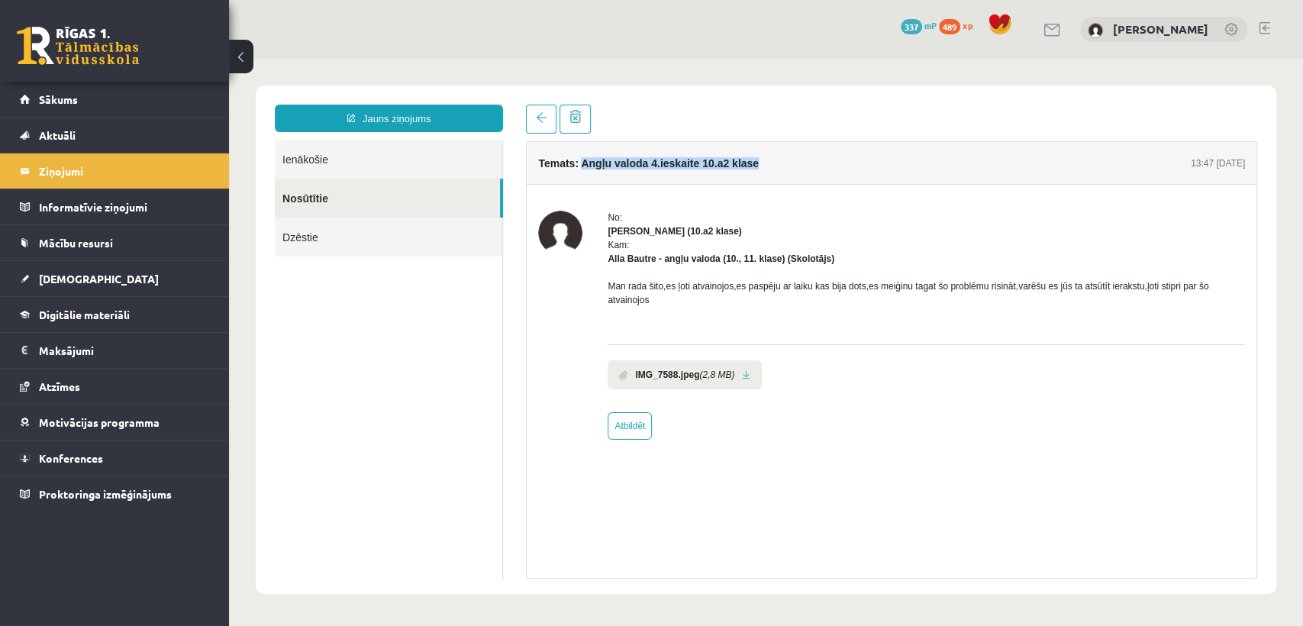
drag, startPoint x: 763, startPoint y: 166, endPoint x: 581, endPoint y: 162, distance: 182.5
click at [581, 162] on div "Temats: Angļu valoda 4.ieskaite 10.a2 klase 13:47 17/09/2025" at bounding box center [892, 163] width 730 height 43
copy h4 "Angļu valoda 4.ieskaite 10.a2 klase"
click at [433, 126] on link "Jauns ziņojums" at bounding box center [389, 118] width 228 height 27
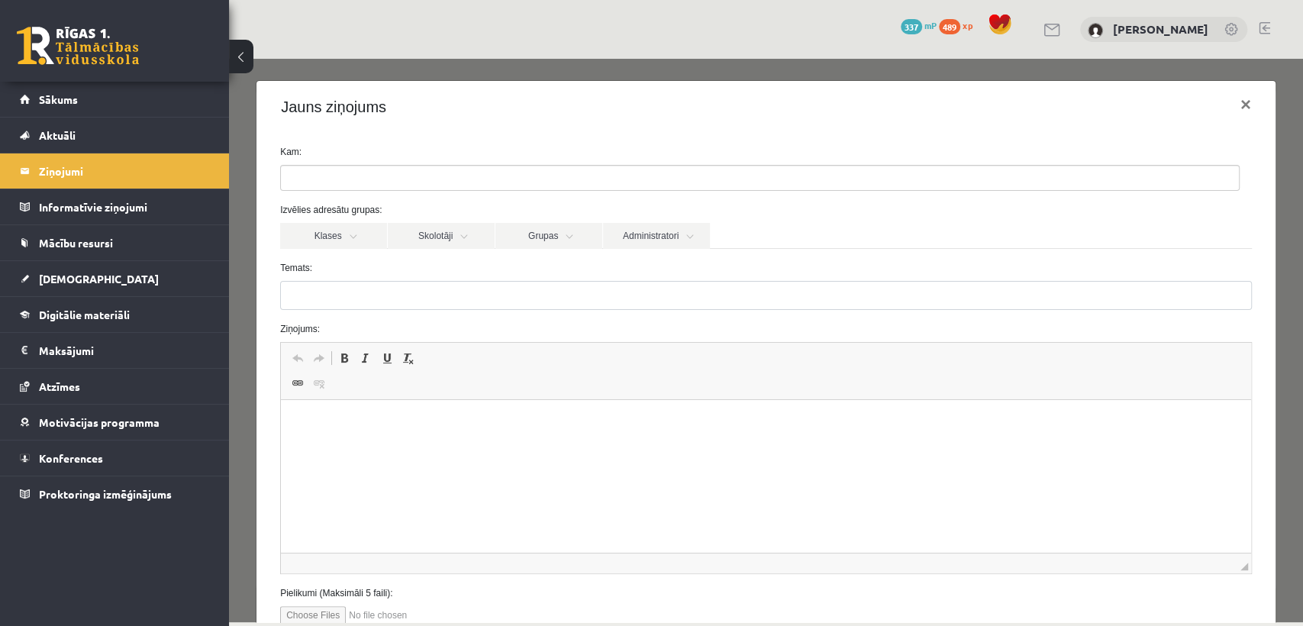
click at [455, 178] on ul at bounding box center [760, 178] width 958 height 24
click at [757, 254] on form "Kam: Izvēlies adresātu grupas: Klases Skolotāji Grupas Administratori 10.a2 kla…" at bounding box center [766, 384] width 995 height 479
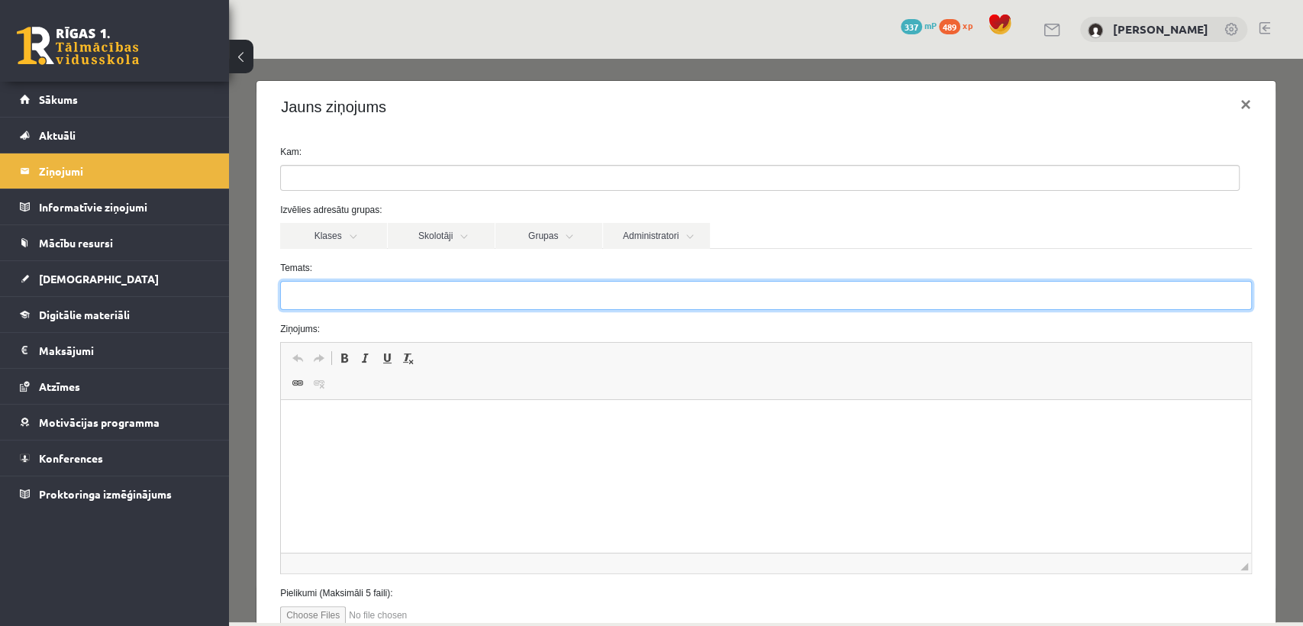
click at [467, 283] on input "Temats:" at bounding box center [766, 295] width 972 height 29
paste input "**********"
type input "**********"
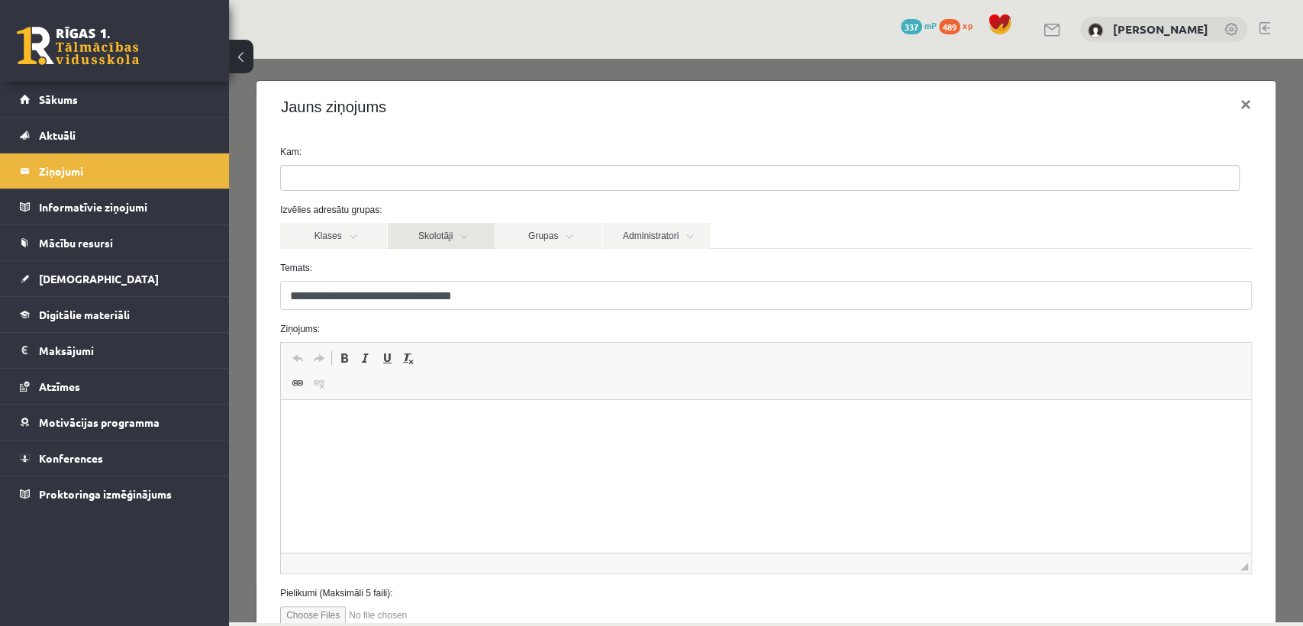
click at [468, 246] on link "Skolotāji" at bounding box center [441, 236] width 107 height 26
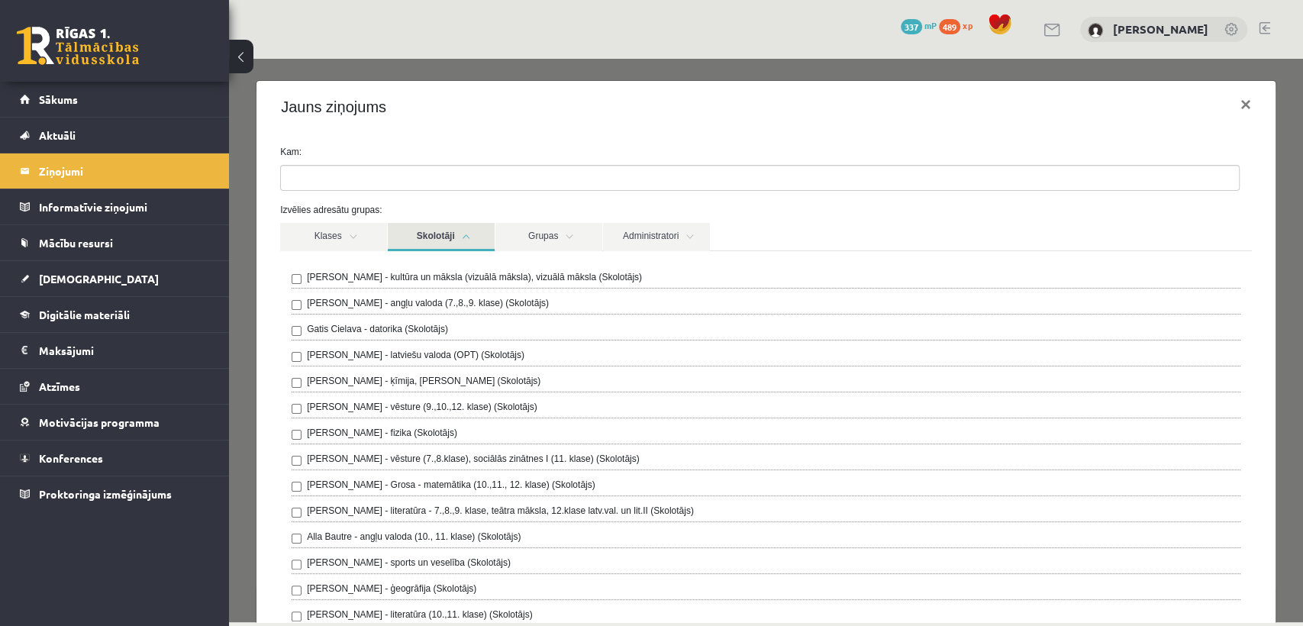
click at [327, 533] on label "Alla Bautre - angļu valoda (10., 11. klase) (Skolotājs)" at bounding box center [414, 537] width 214 height 14
click at [472, 238] on link "Skolotāji" at bounding box center [441, 237] width 107 height 28
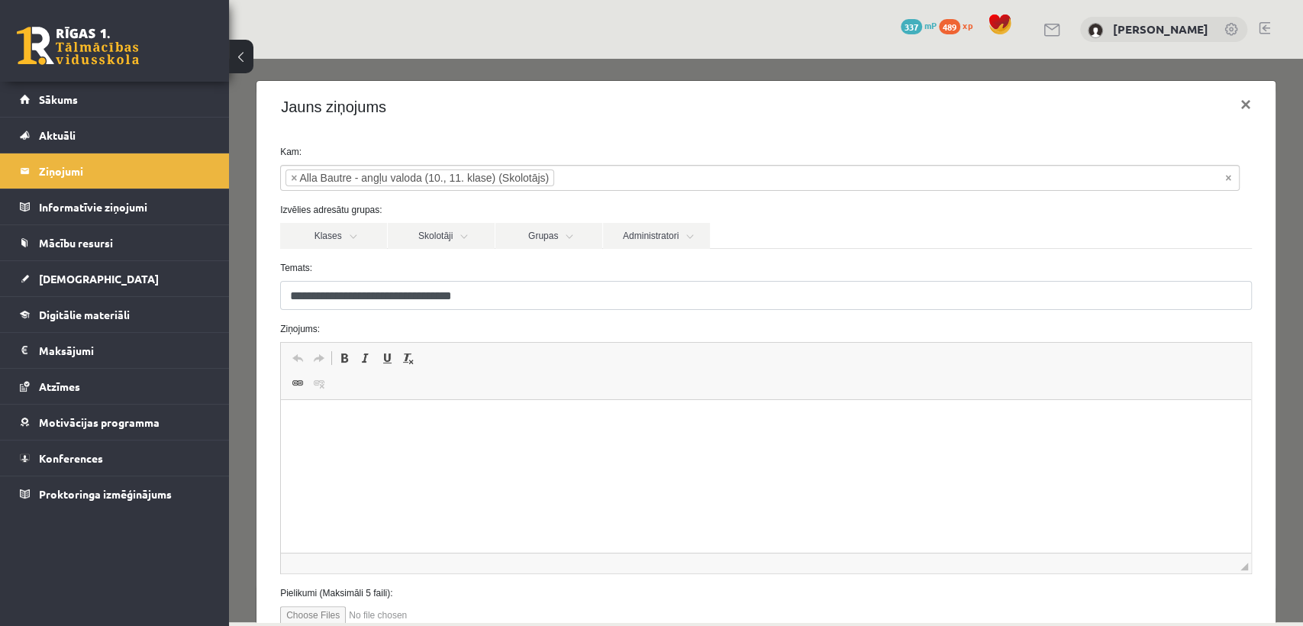
click at [542, 447] on html at bounding box center [766, 423] width 970 height 47
